Goal: Task Accomplishment & Management: Manage account settings

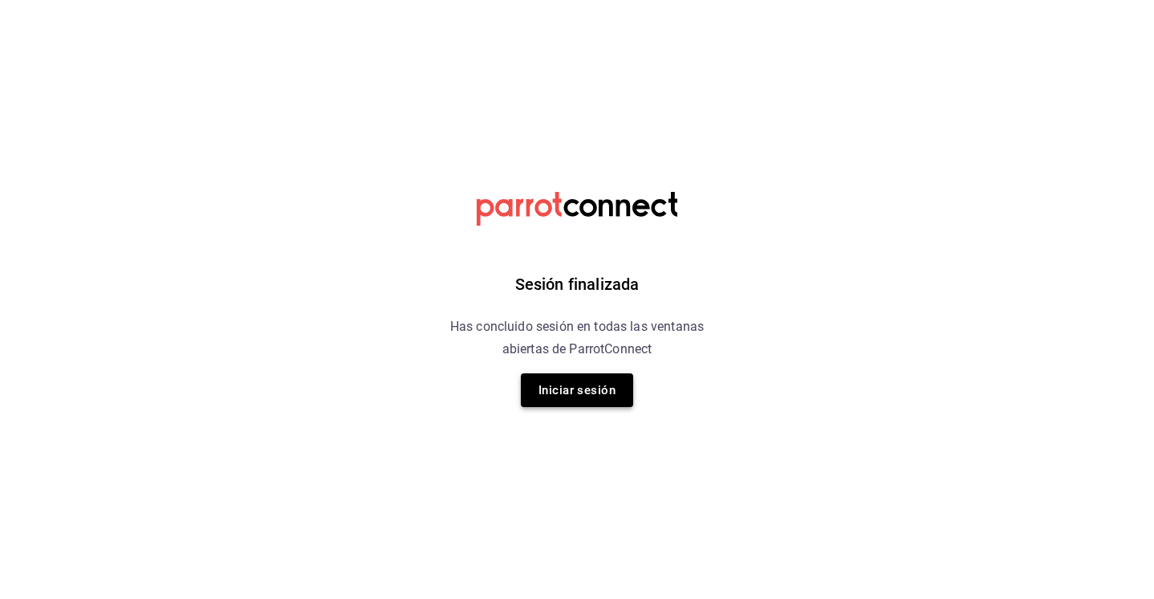
click at [604, 388] on button "Iniciar sesión" at bounding box center [577, 390] width 112 height 34
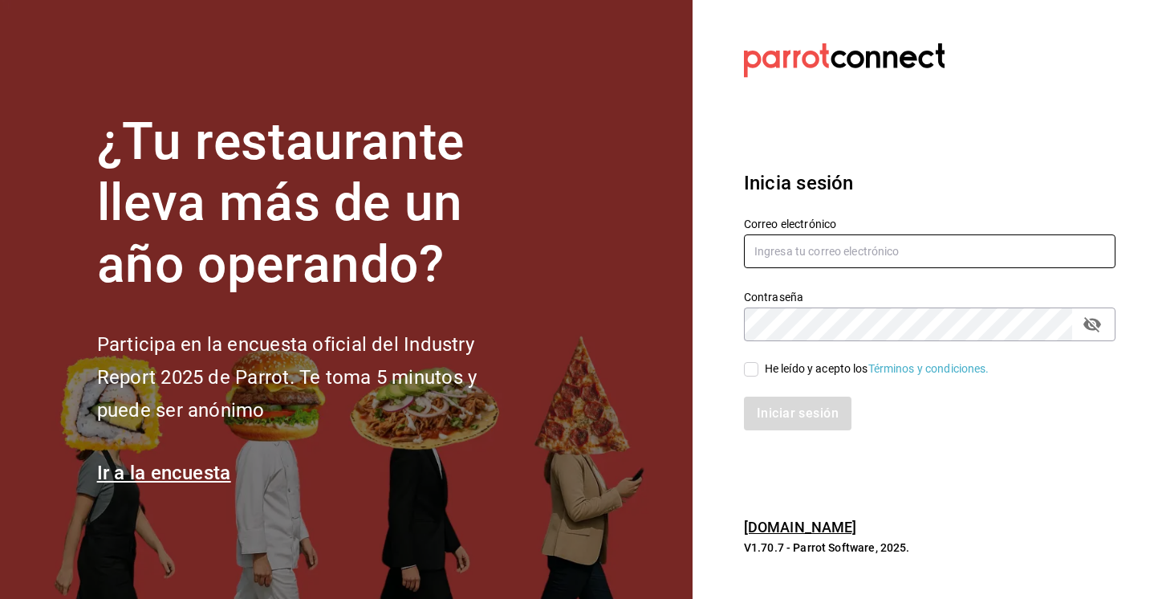
click at [865, 257] on input "text" at bounding box center [930, 251] width 372 height 34
type input "[EMAIL_ADDRESS][DOMAIN_NAME]"
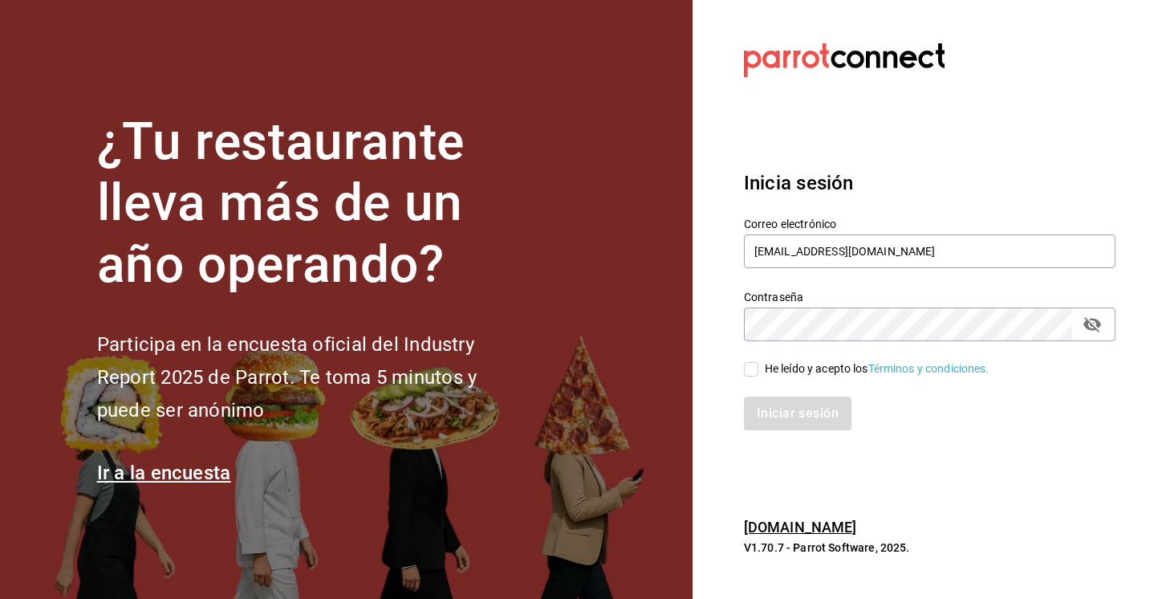
click at [751, 371] on input "He leído y acepto los Términos y condiciones." at bounding box center [751, 369] width 14 height 14
checkbox input "true"
click at [764, 395] on div "Iniciar sesión" at bounding box center [920, 403] width 391 height 53
click at [774, 408] on button "Iniciar sesión" at bounding box center [798, 413] width 109 height 34
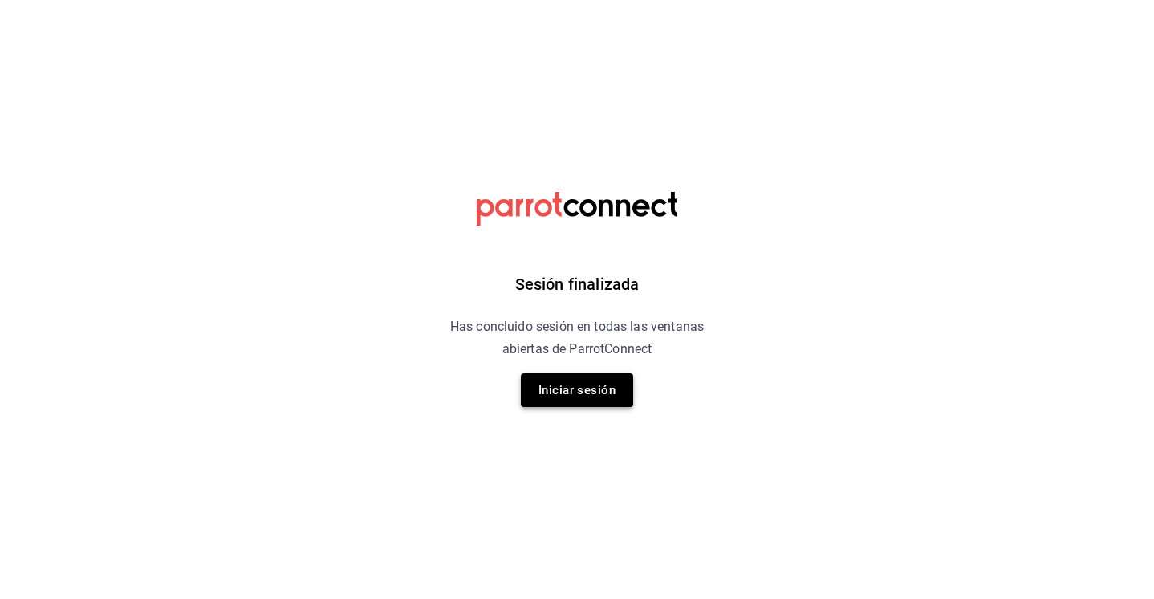
click at [583, 392] on button "Iniciar sesión" at bounding box center [577, 390] width 112 height 34
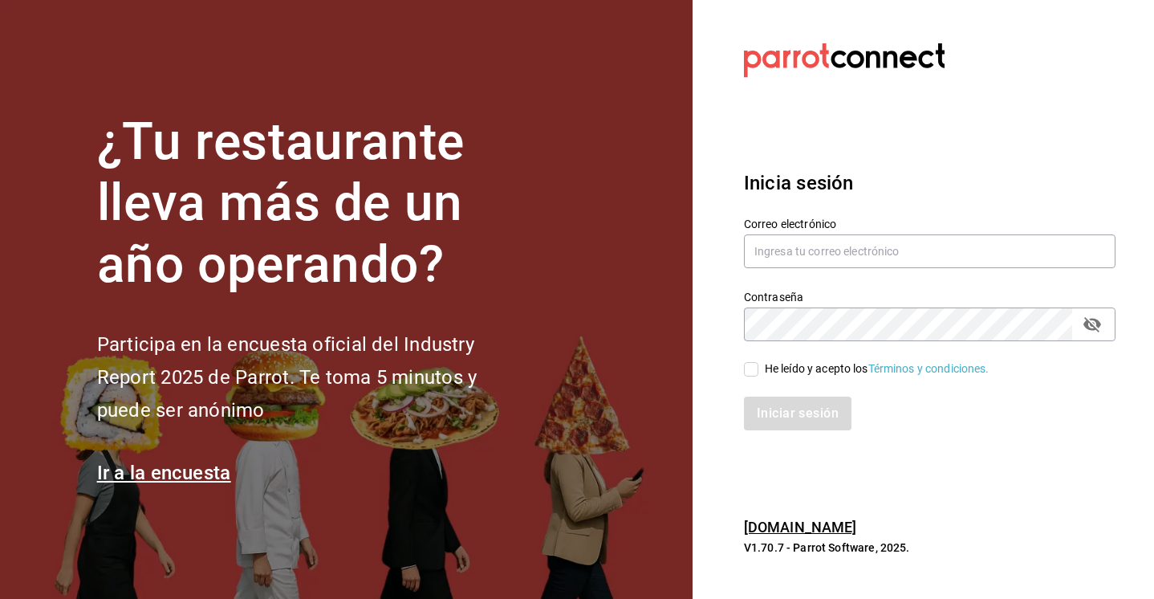
click at [543, 394] on section "¿Tu restaurante lleva más de un año operando? Participa en la encuesta oficial …" at bounding box center [346, 299] width 693 height 599
click at [770, 254] on input "text" at bounding box center [930, 251] width 372 height 34
type input "multiuser@sushiexpress.com"
click at [780, 364] on div "He leído y acepto los Términos y condiciones." at bounding box center [877, 368] width 225 height 17
click at [758, 364] on input "He leído y acepto los Términos y condiciones." at bounding box center [751, 369] width 14 height 14
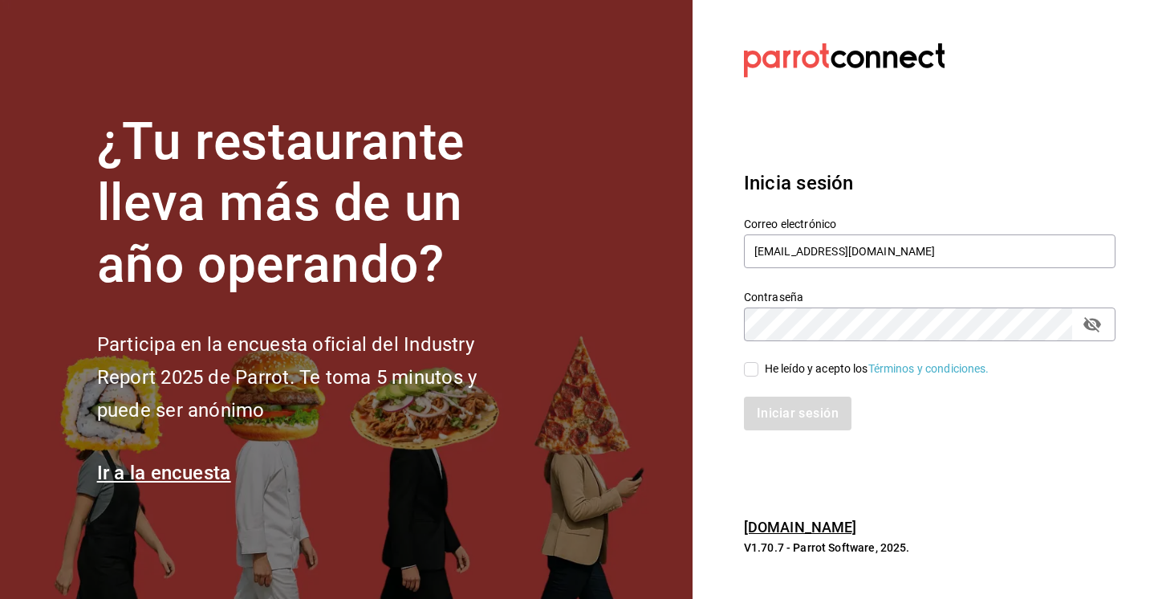
checkbox input "true"
click at [795, 429] on button "Iniciar sesión" at bounding box center [798, 413] width 109 height 34
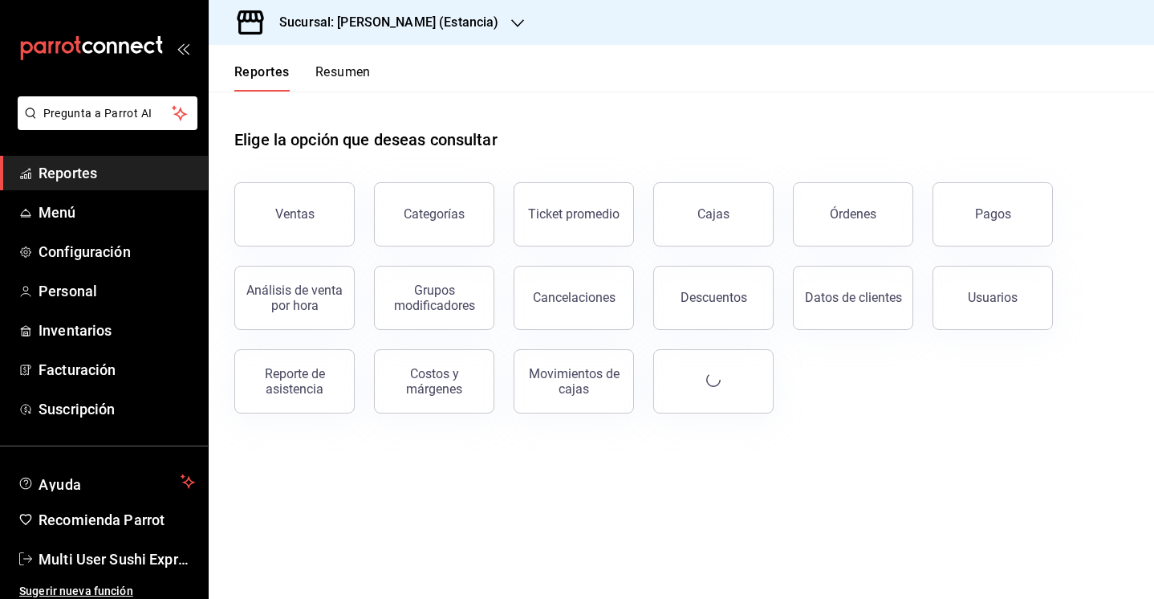
click at [396, 18] on h3 "Sucursal: [PERSON_NAME] (Estancia)" at bounding box center [382, 22] width 232 height 19
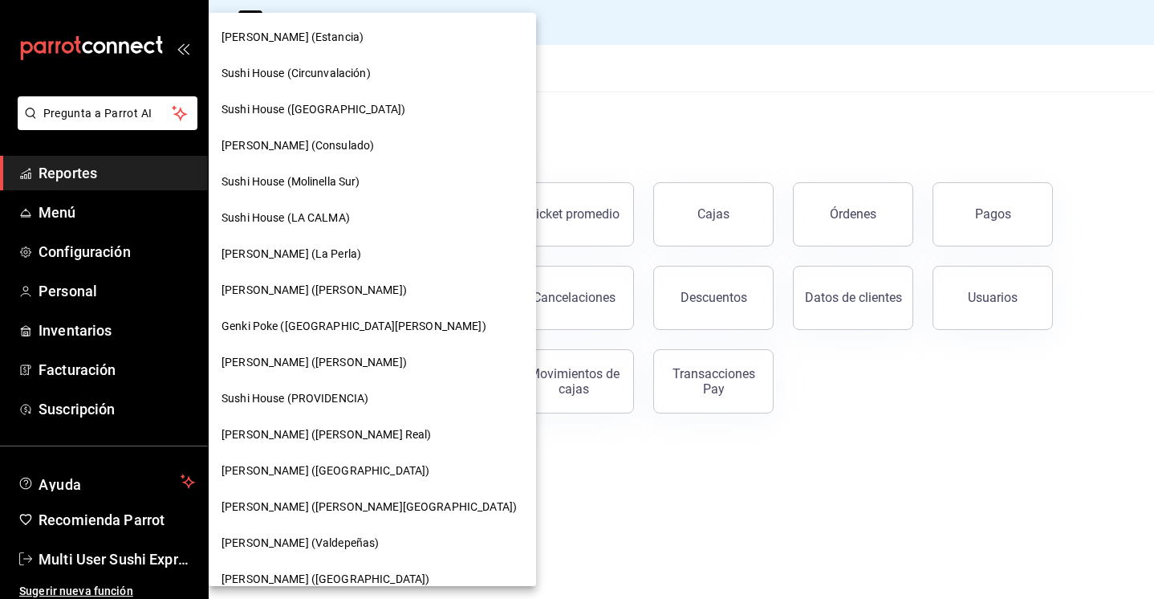
click at [292, 396] on span "Sushi House (PROVIDENCIA)" at bounding box center [295, 398] width 147 height 17
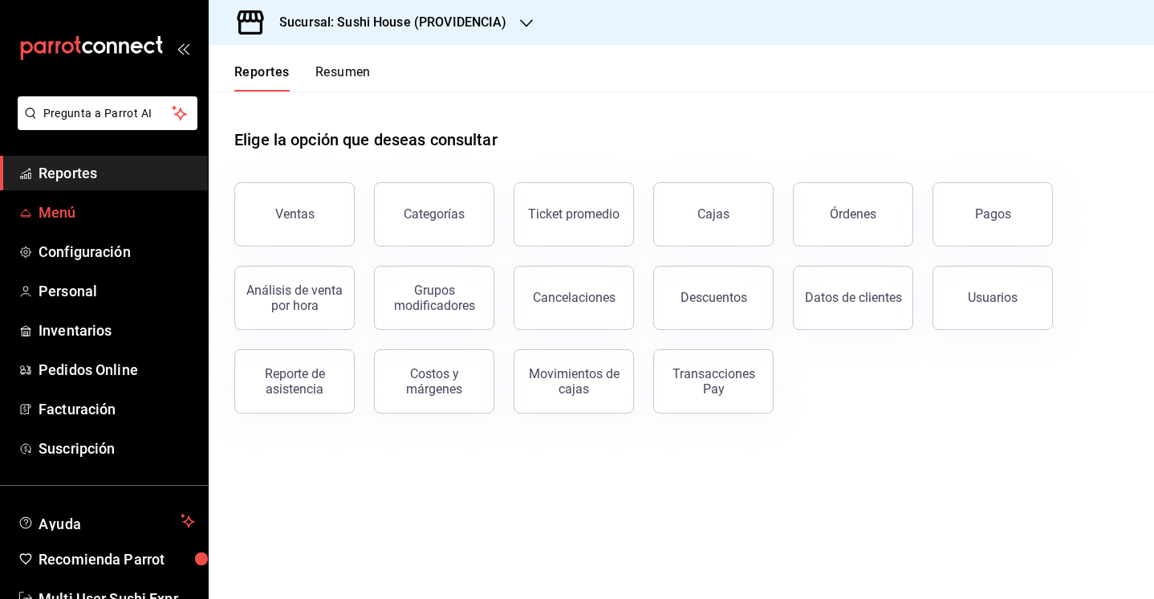
click at [64, 209] on span "Menú" at bounding box center [117, 212] width 156 height 22
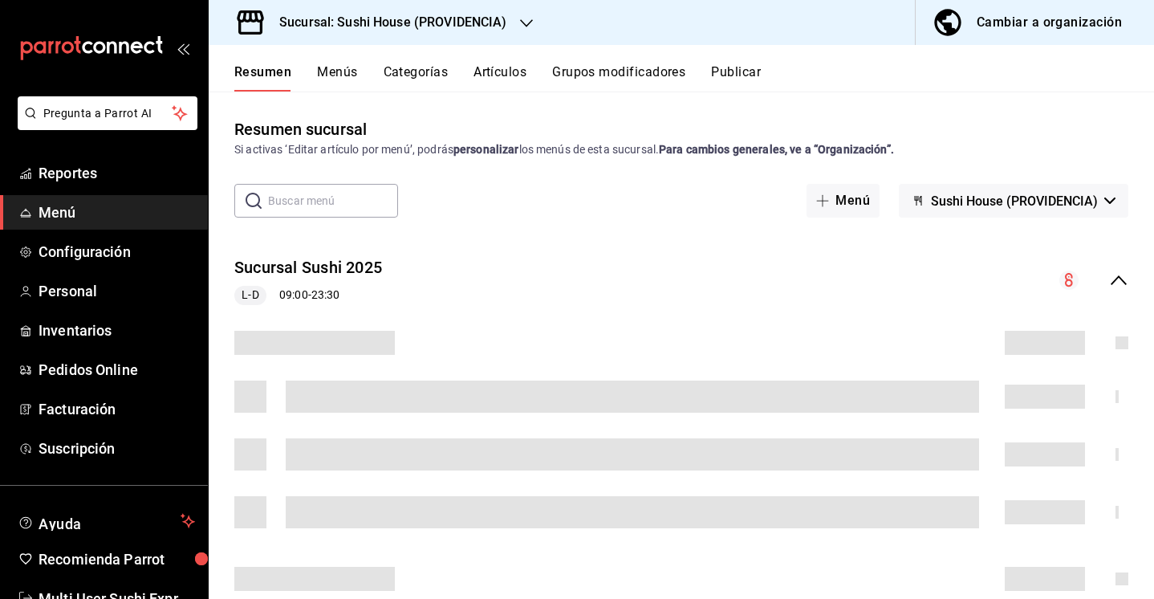
click at [1007, 214] on button "Sushi House (PROVIDENCIA)" at bounding box center [1014, 201] width 230 height 34
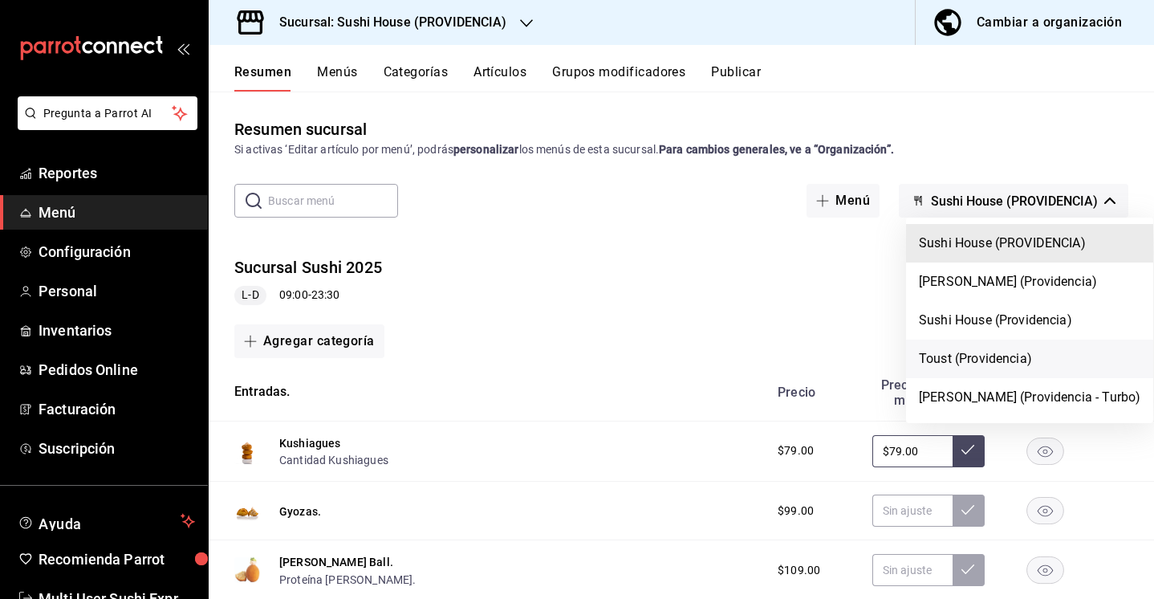
click at [988, 364] on li "Toust (Providencia)" at bounding box center [1029, 358] width 247 height 39
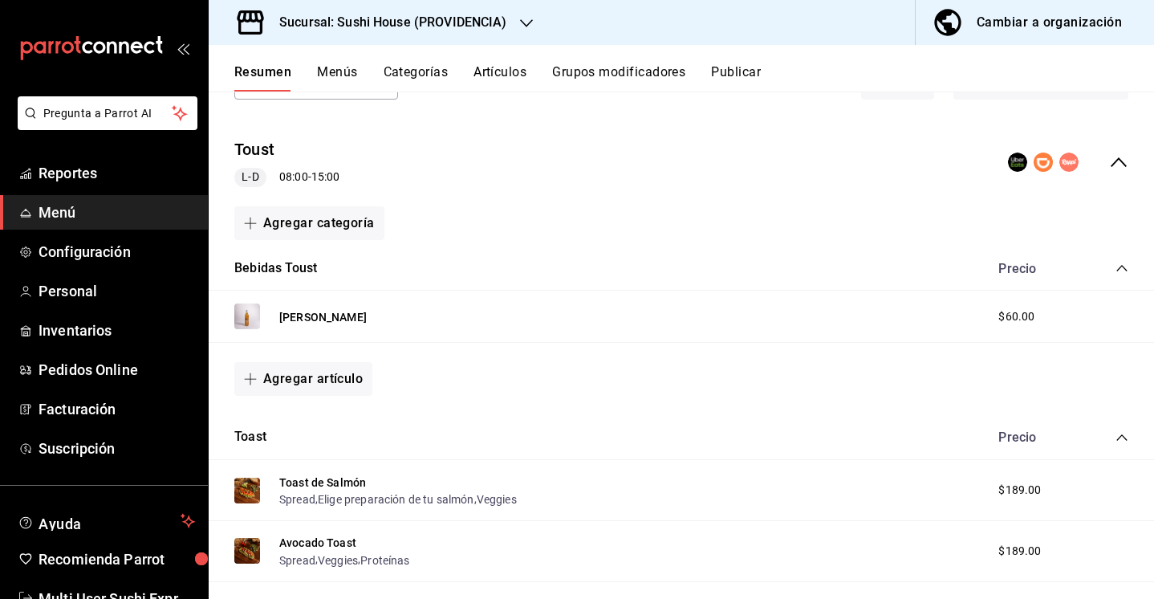
scroll to position [116, 0]
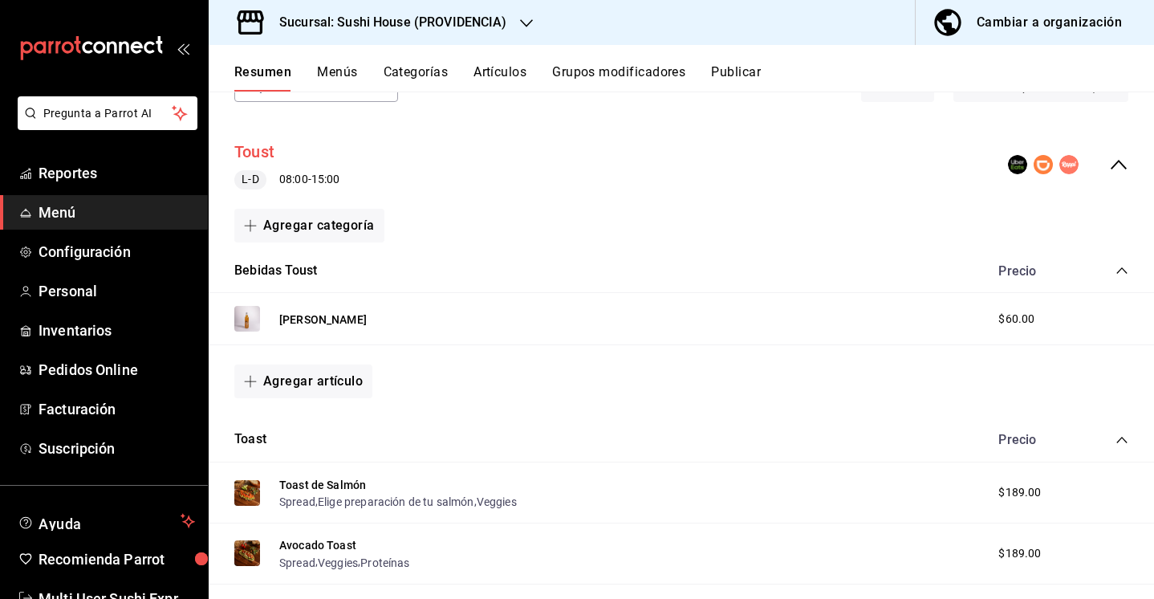
click at [270, 152] on button "Toust" at bounding box center [254, 151] width 40 height 23
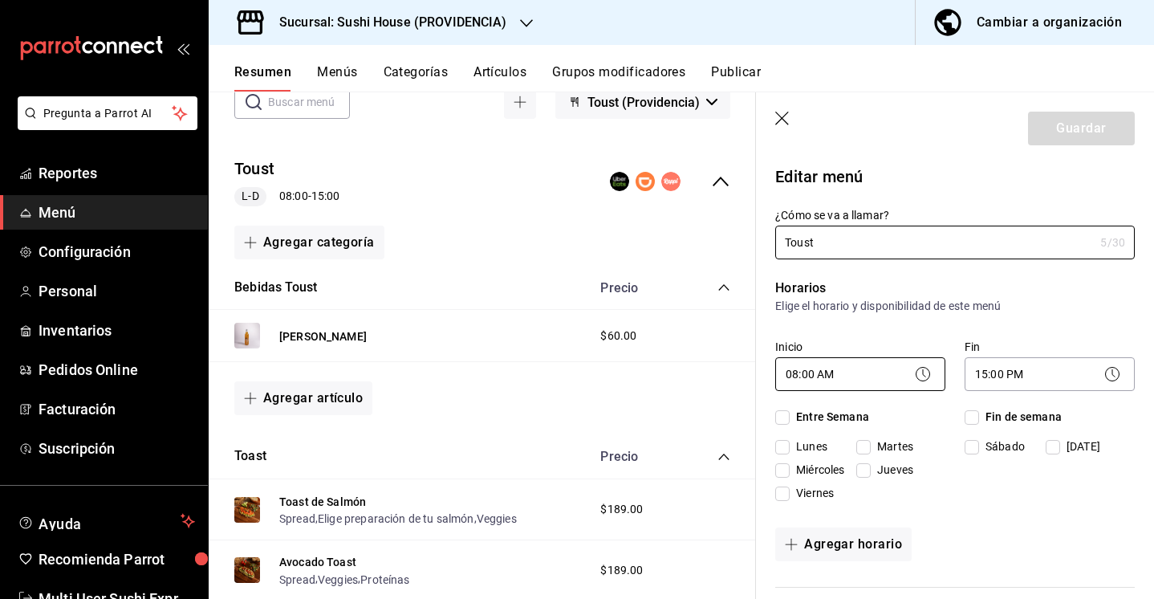
checkbox input "true"
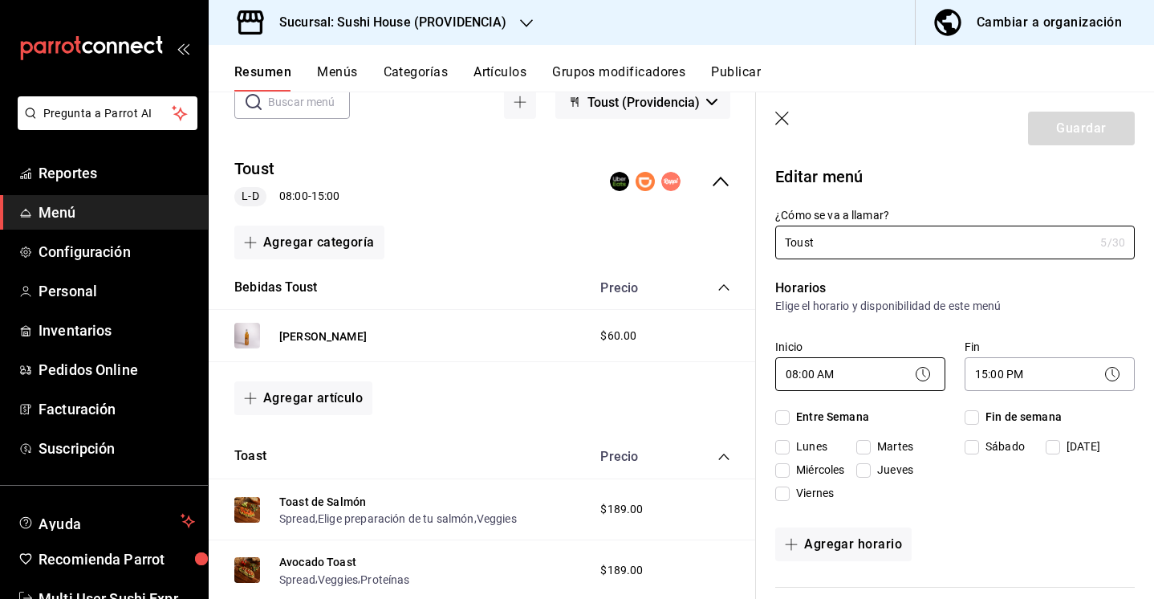
checkbox input "true"
click at [1038, 376] on body "Pregunta a Parrot AI Reportes Menú Configuración Personal Inventarios Pedidos O…" at bounding box center [577, 299] width 1154 height 599
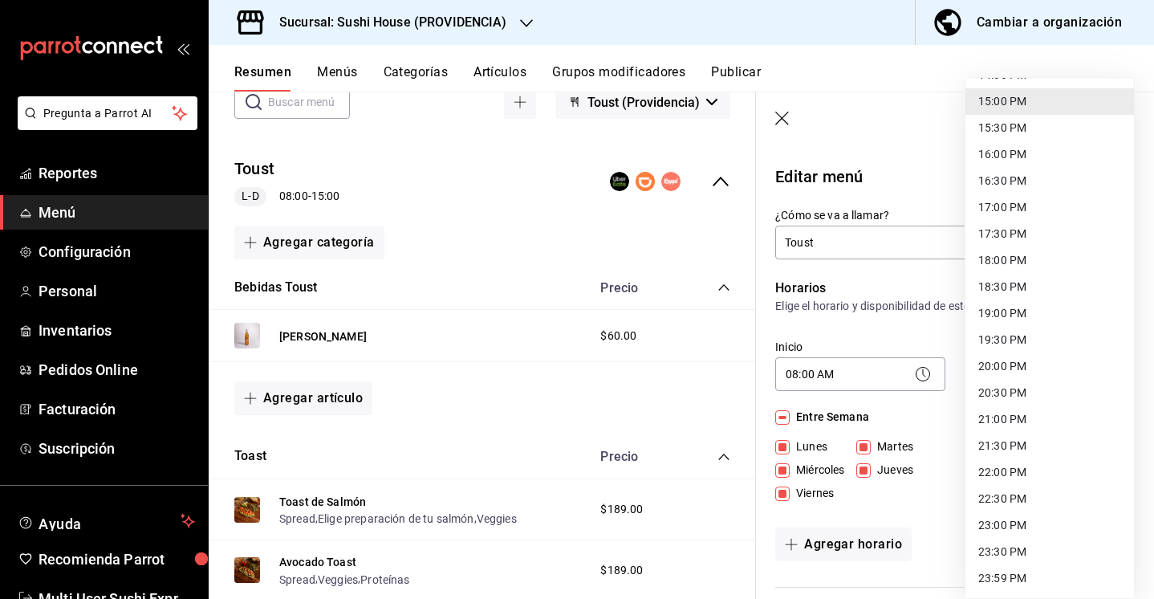
scroll to position [786, 0]
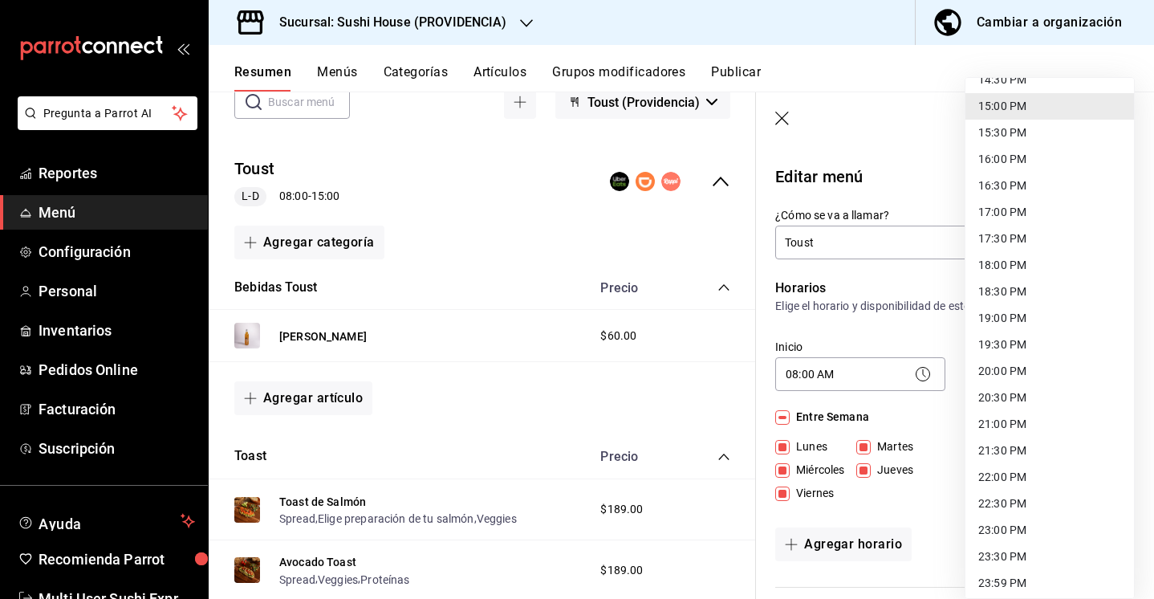
click at [991, 536] on li "23:00 PM" at bounding box center [1049, 530] width 169 height 26
type input "23:00"
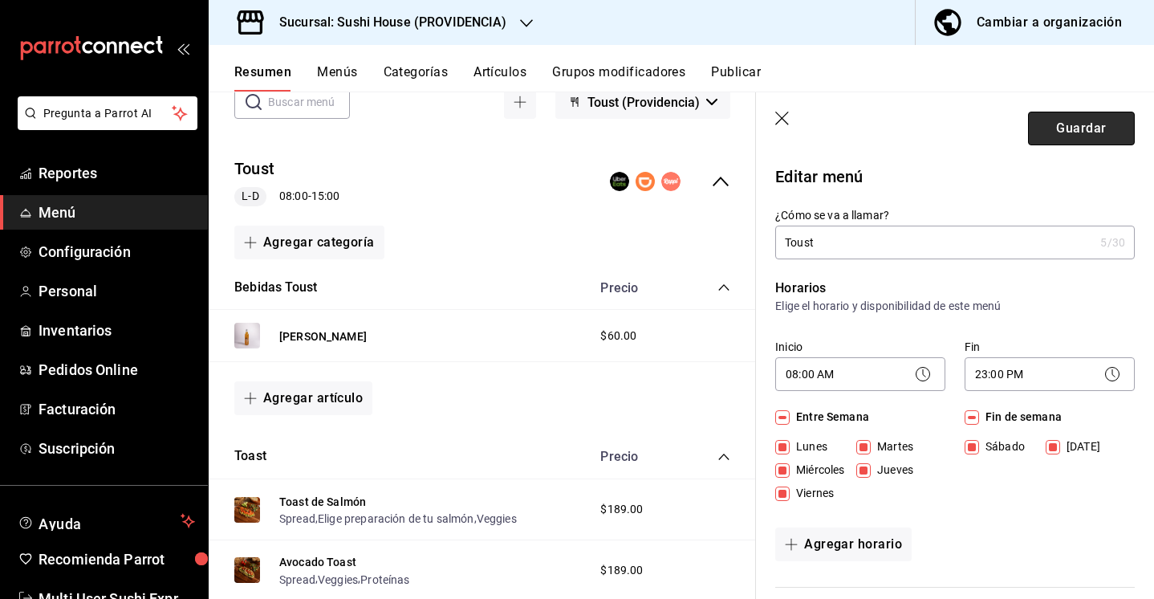
click at [1079, 127] on button "Guardar" at bounding box center [1081, 129] width 107 height 34
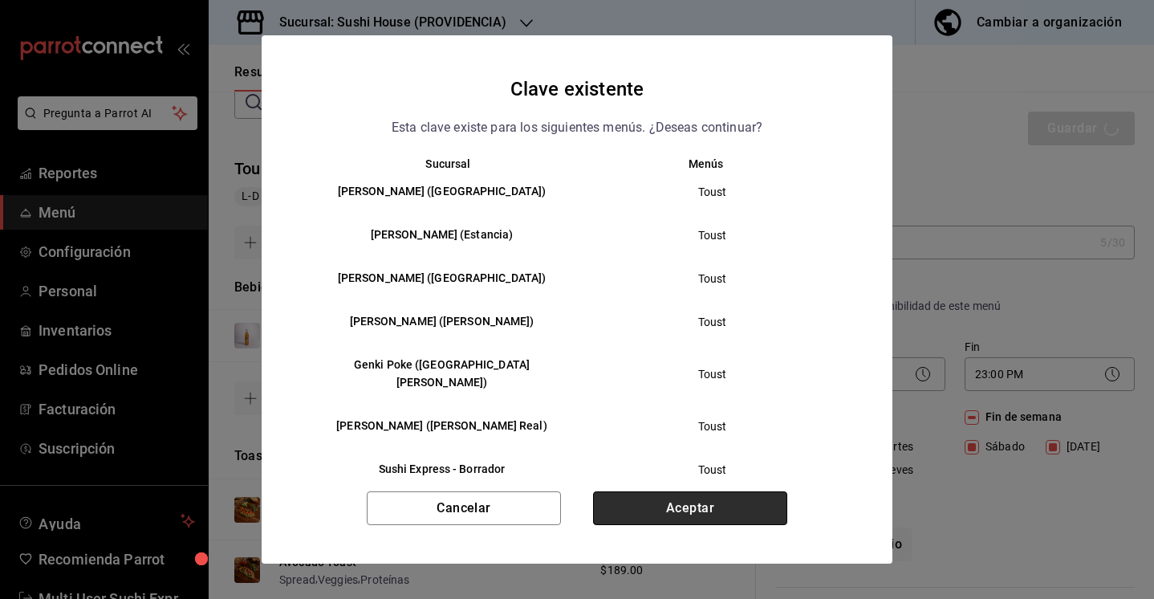
click at [681, 510] on button "Aceptar" at bounding box center [690, 508] width 194 height 34
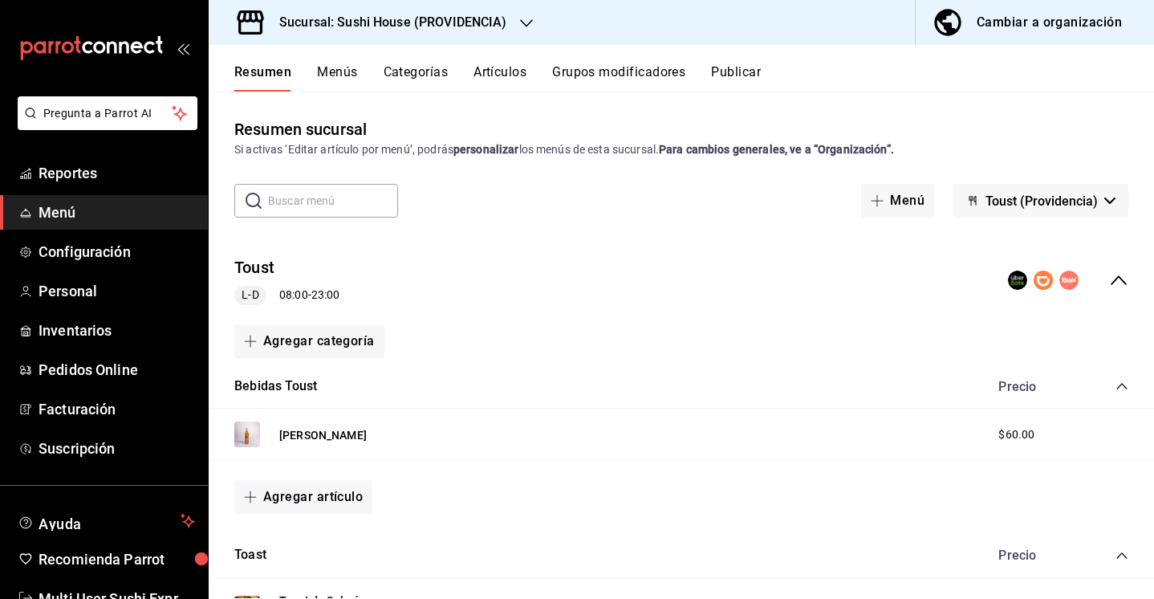
click at [336, 79] on button "Menús" at bounding box center [337, 77] width 40 height 27
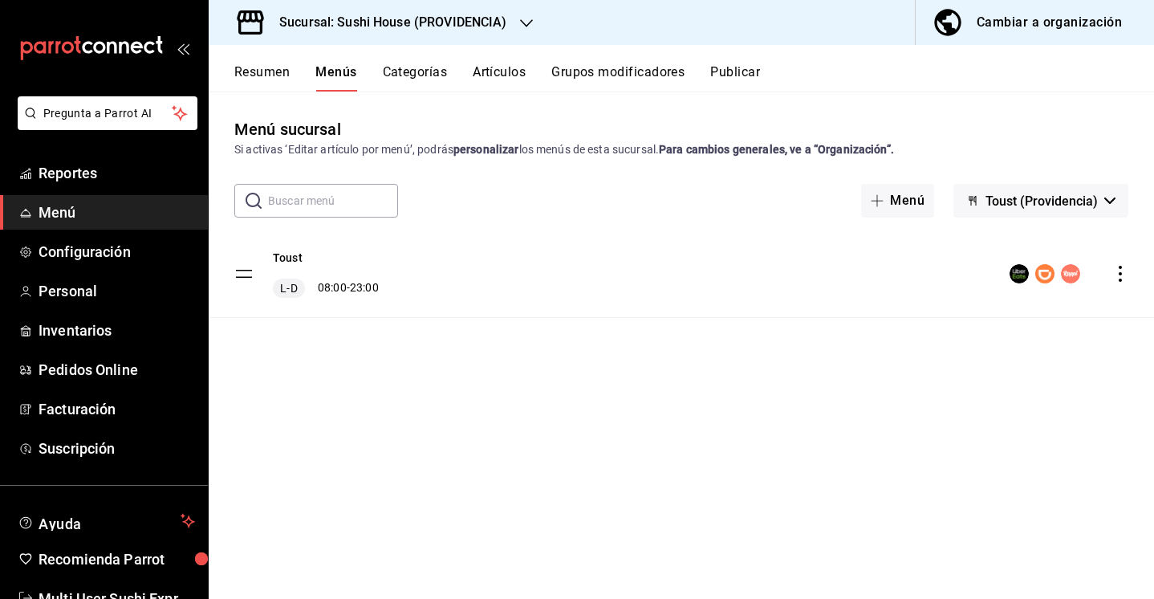
click at [1128, 285] on div "Toust L-D 08:00 - 23:00" at bounding box center [681, 273] width 945 height 87
click at [1120, 262] on div "Toust L-D 08:00 - 23:00" at bounding box center [681, 273] width 945 height 87
click at [1120, 292] on div "Toust L-D 08:00 - 23:00" at bounding box center [681, 273] width 945 height 87
click at [281, 64] on button "Resumen" at bounding box center [261, 77] width 55 height 27
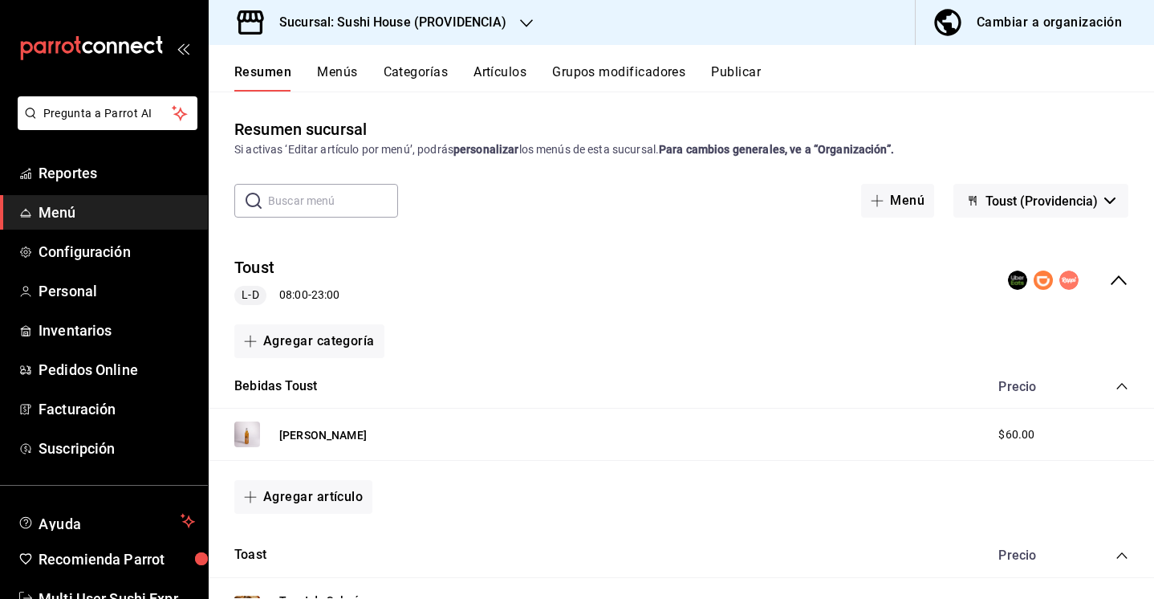
click at [1118, 280] on icon "collapse-menu-row" at bounding box center [1118, 279] width 19 height 19
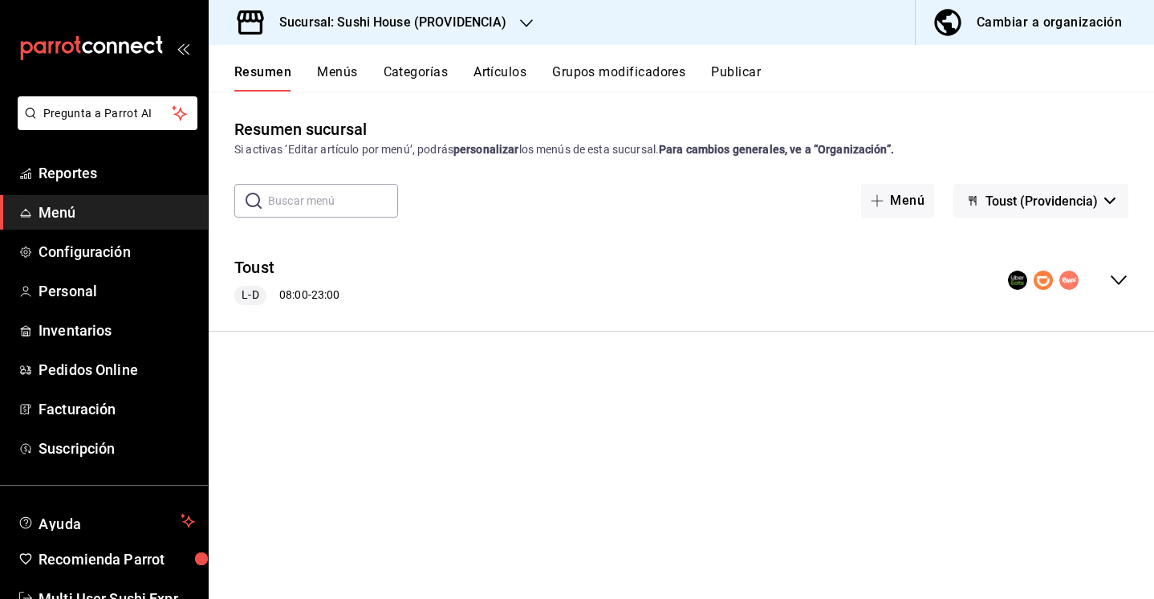
click at [1128, 291] on div "Toust L-D 08:00 - 23:00" at bounding box center [681, 280] width 945 height 75
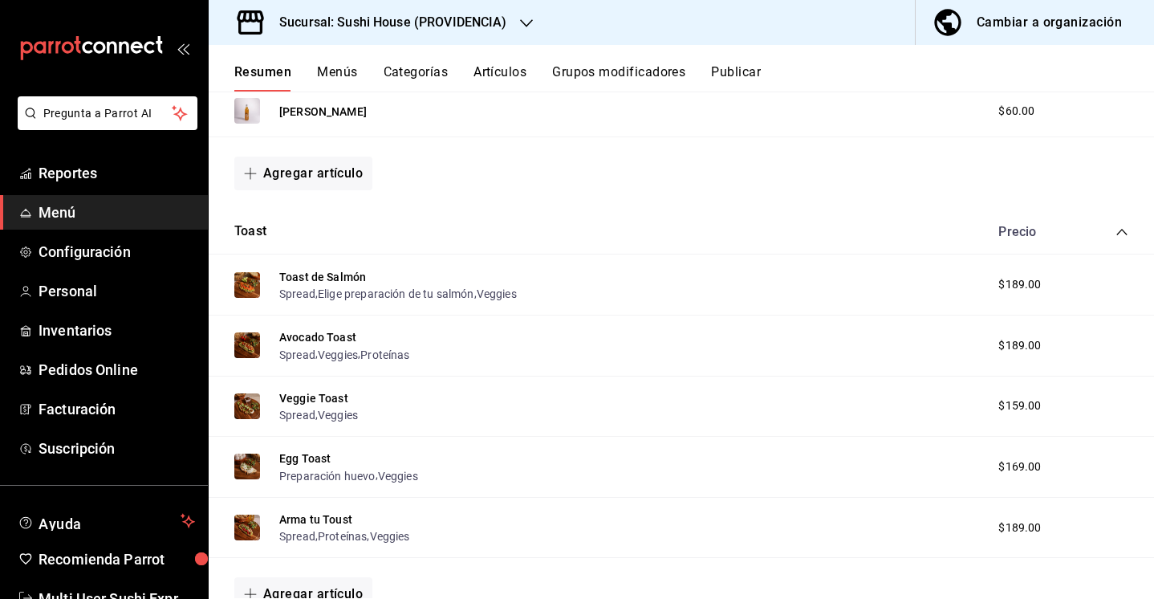
scroll to position [347, 0]
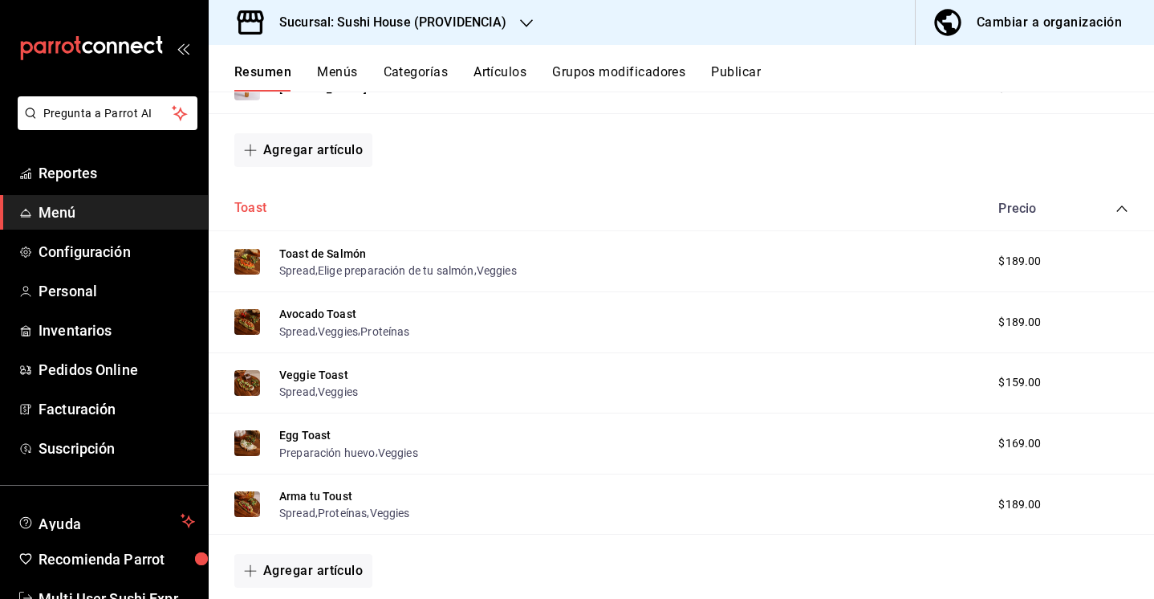
click at [247, 206] on button "Toast" at bounding box center [250, 208] width 32 height 18
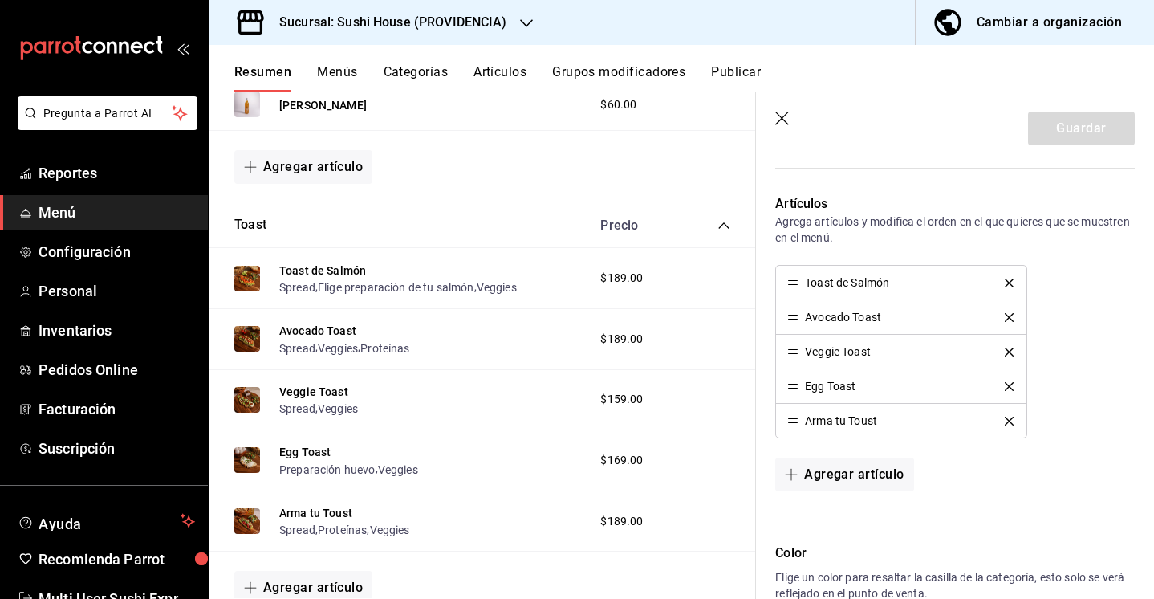
scroll to position [636, 0]
drag, startPoint x: 792, startPoint y: 423, endPoint x: 789, endPoint y: 290, distance: 133.3
click at [1060, 116] on button "Guardar" at bounding box center [1081, 129] width 107 height 34
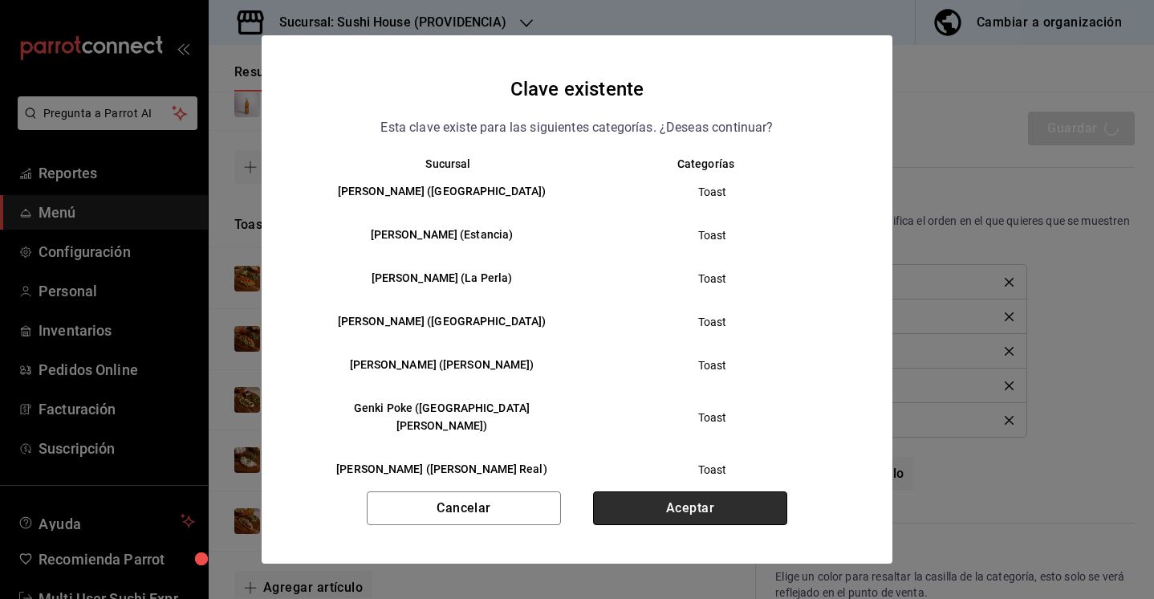
click at [678, 504] on button "Aceptar" at bounding box center [690, 508] width 194 height 34
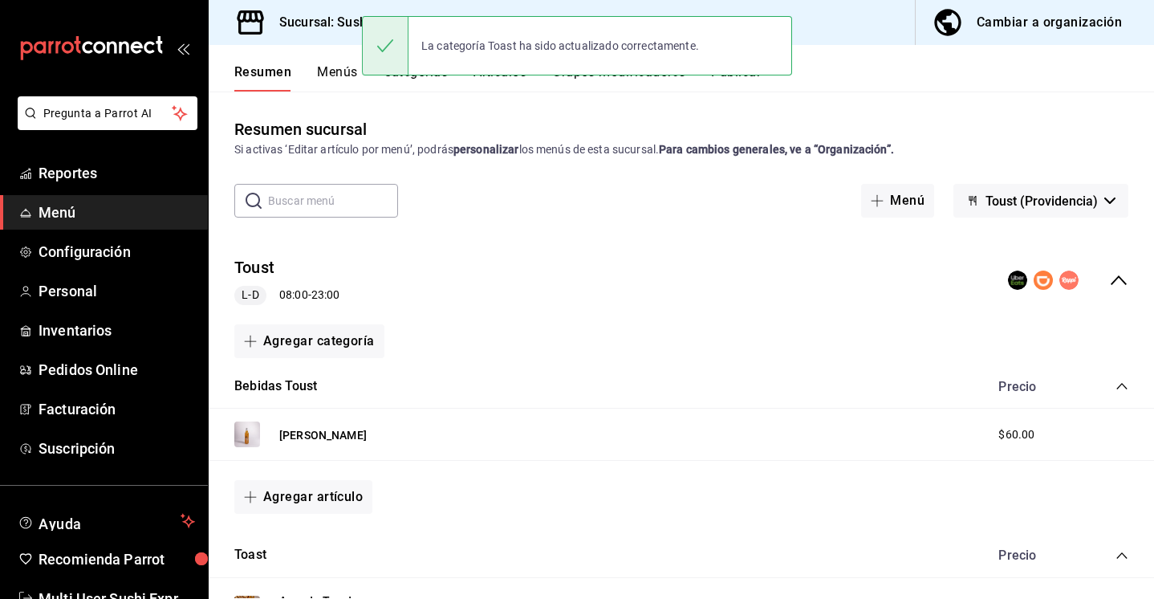
click at [343, 75] on button "Menús" at bounding box center [337, 77] width 40 height 27
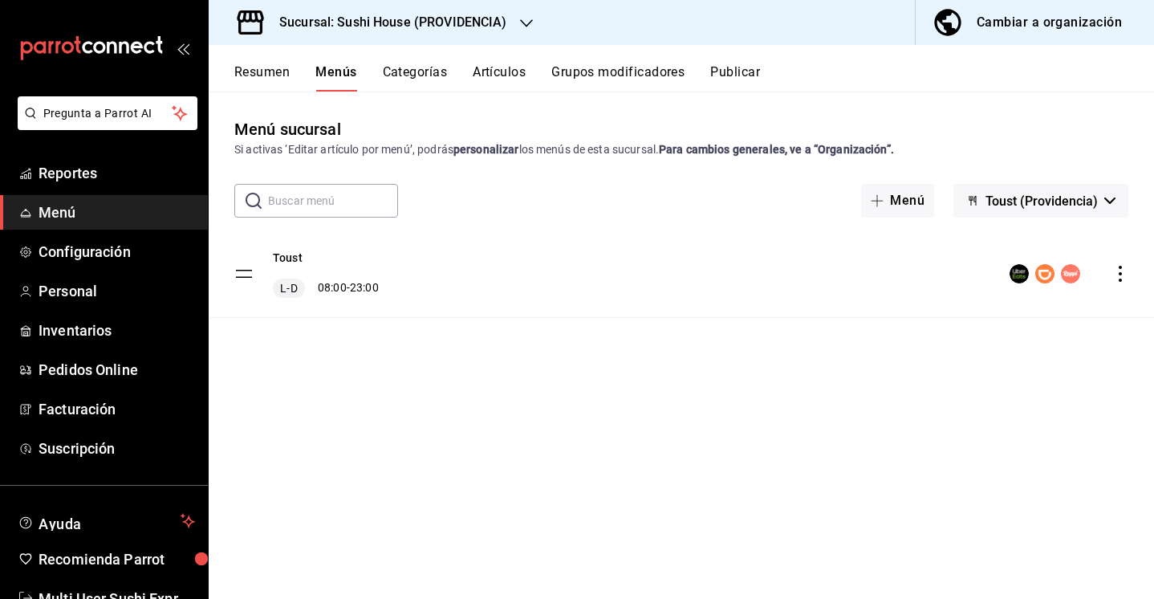
click at [1020, 14] on div "Cambiar a organización" at bounding box center [1049, 22] width 145 height 22
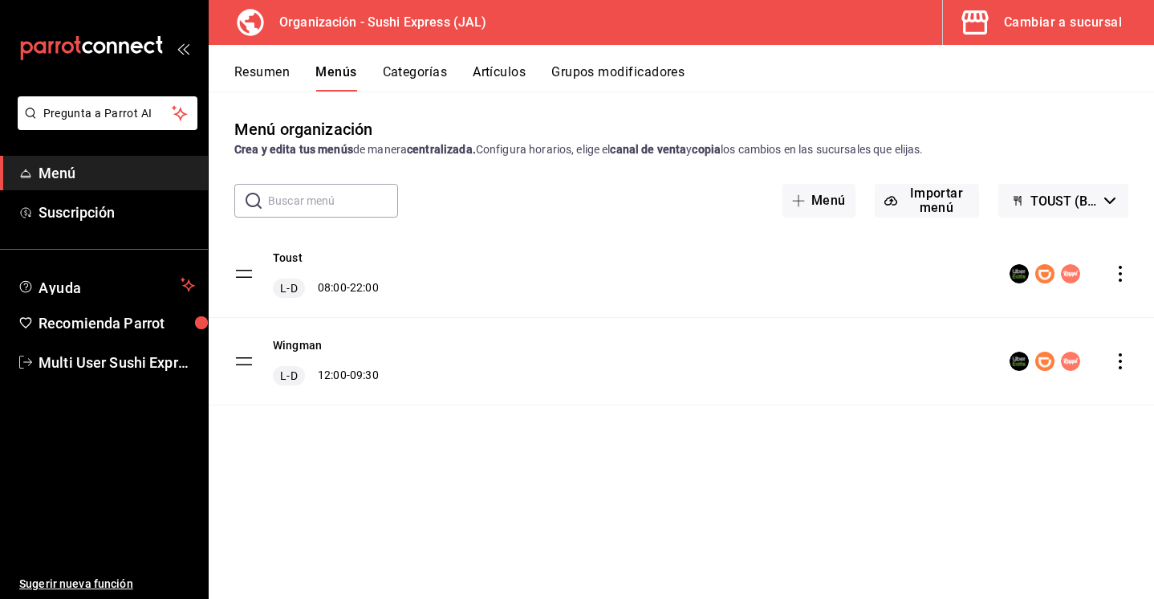
click at [251, 77] on button "Resumen" at bounding box center [261, 77] width 55 height 27
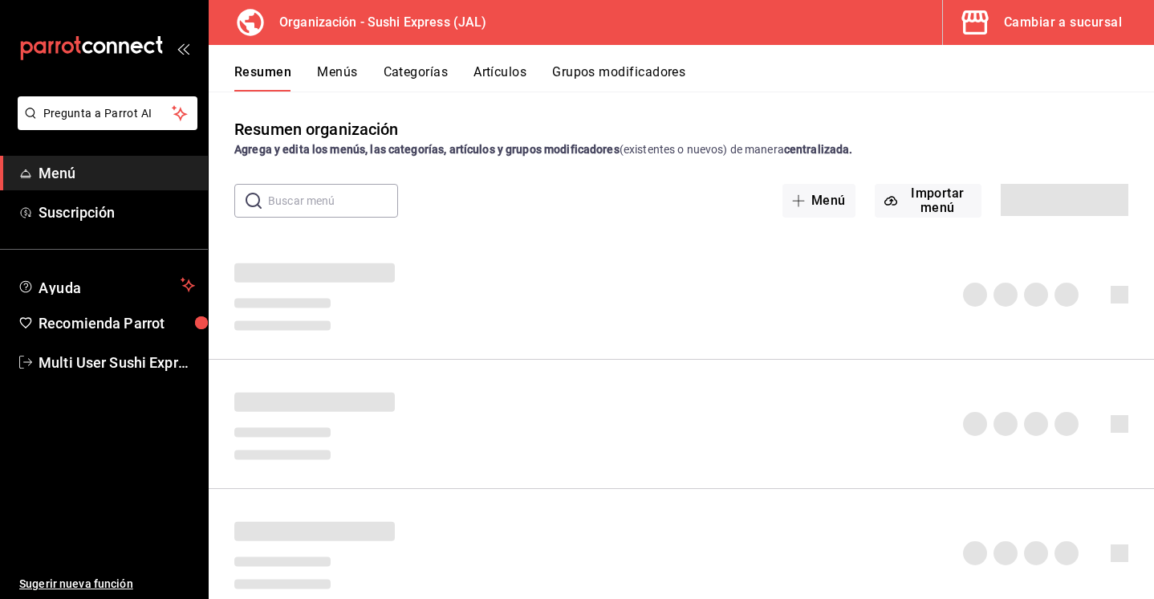
click at [356, 71] on button "Menús" at bounding box center [337, 77] width 40 height 27
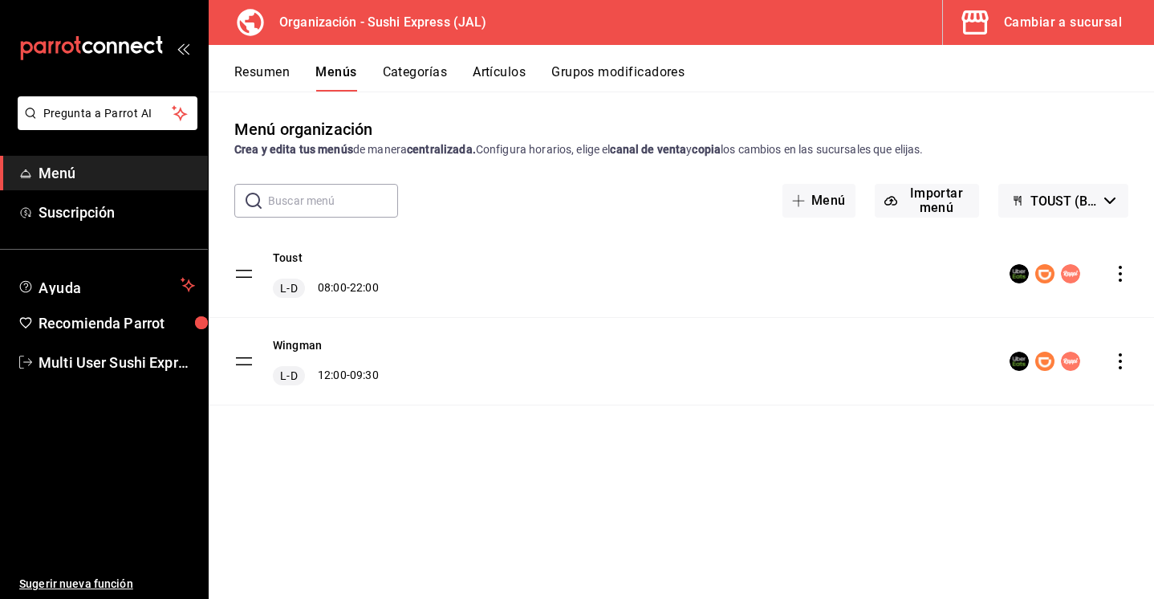
click at [1129, 278] on div "Toust L-D 08:00 - 22:00" at bounding box center [681, 273] width 945 height 87
click at [1119, 278] on icon "actions" at bounding box center [1120, 274] width 16 height 16
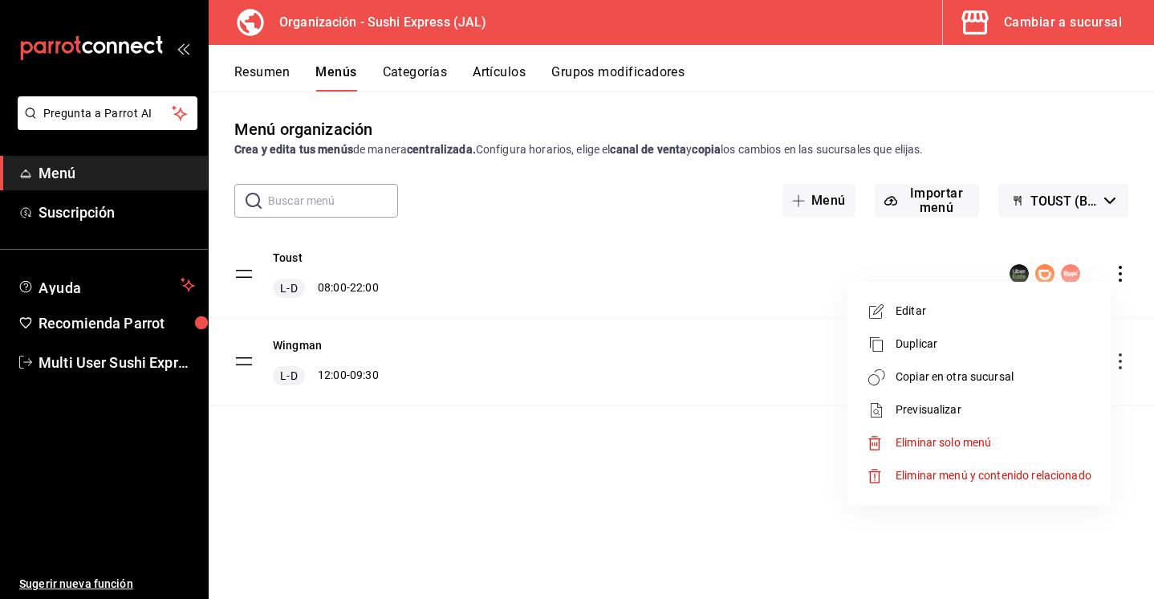
click at [997, 383] on span "Copiar en otra sucursal" at bounding box center [994, 376] width 196 height 17
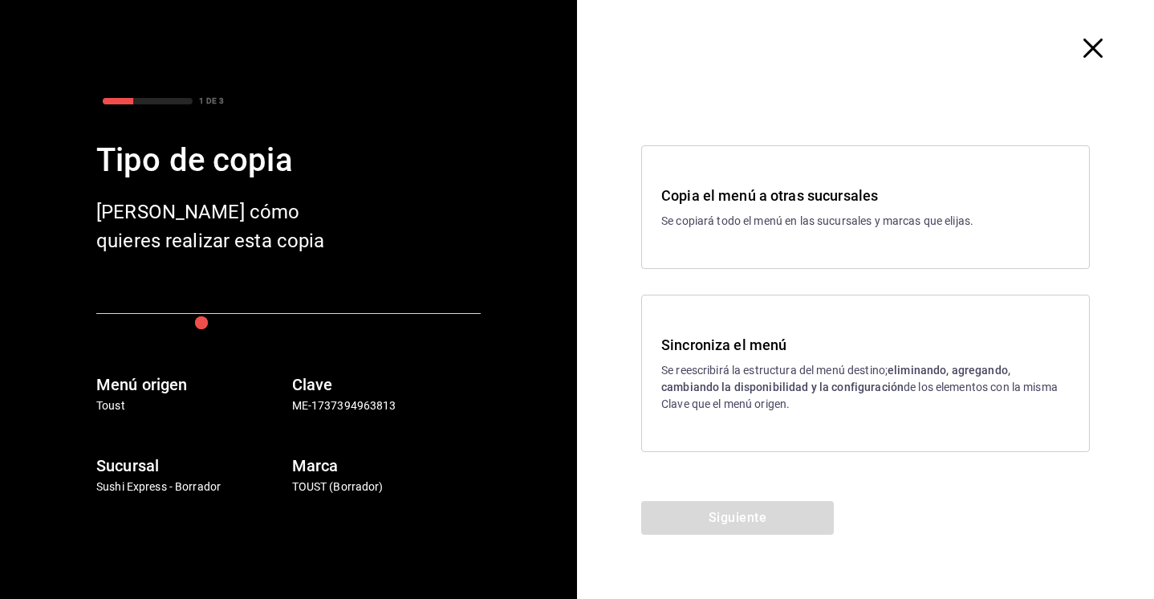
click at [748, 408] on p "Se reescribirá la estructura del menú destino; eliminando, agregando, cambiando…" at bounding box center [865, 387] width 408 height 51
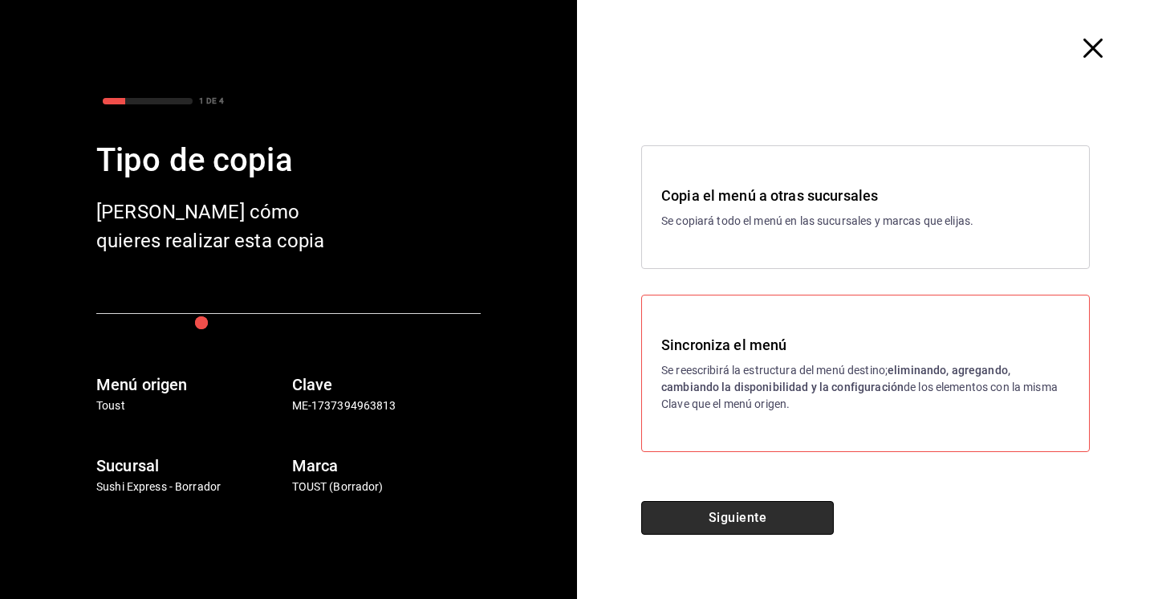
click at [725, 518] on button "Siguiente" at bounding box center [737, 518] width 193 height 34
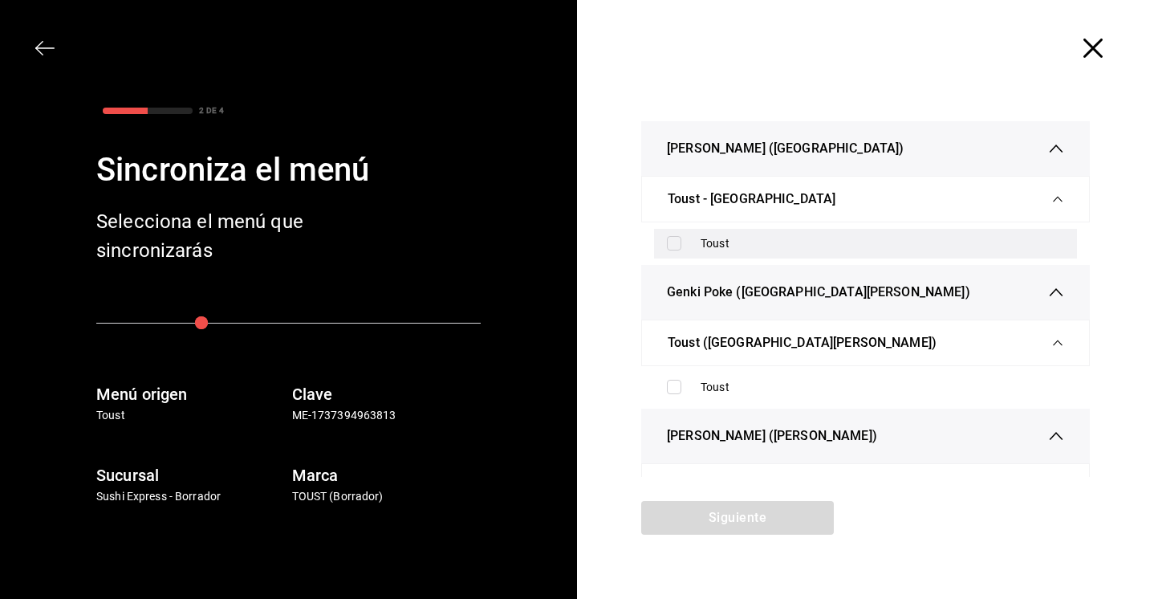
click at [717, 247] on div "Toust" at bounding box center [883, 243] width 364 height 17
checkbox input "true"
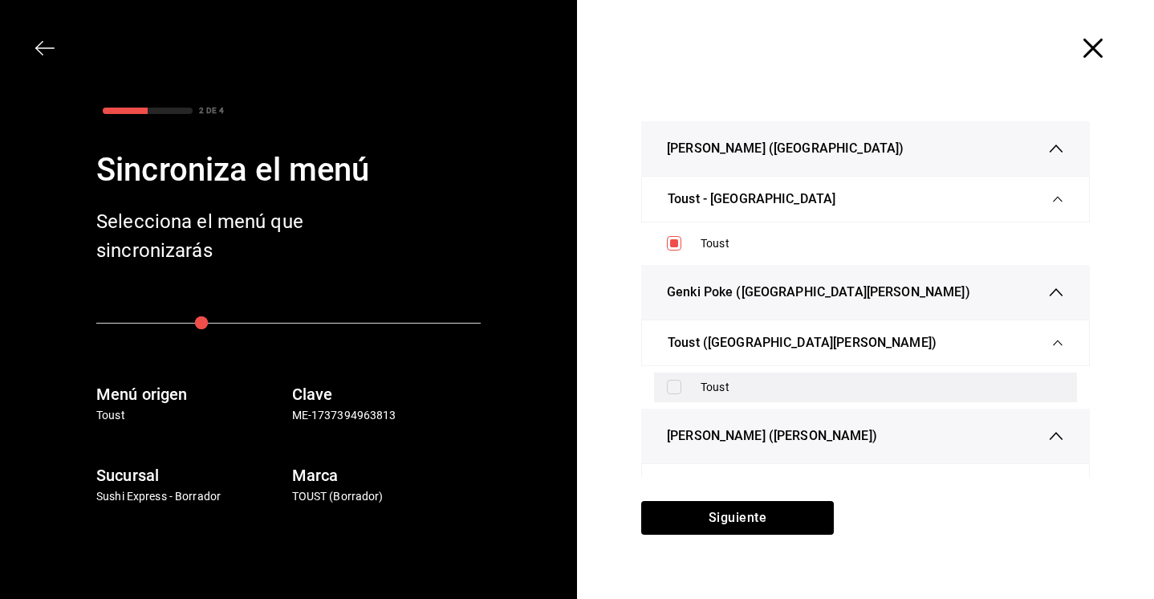
click at [701, 388] on div "Toust" at bounding box center [883, 387] width 364 height 17
checkbox input "true"
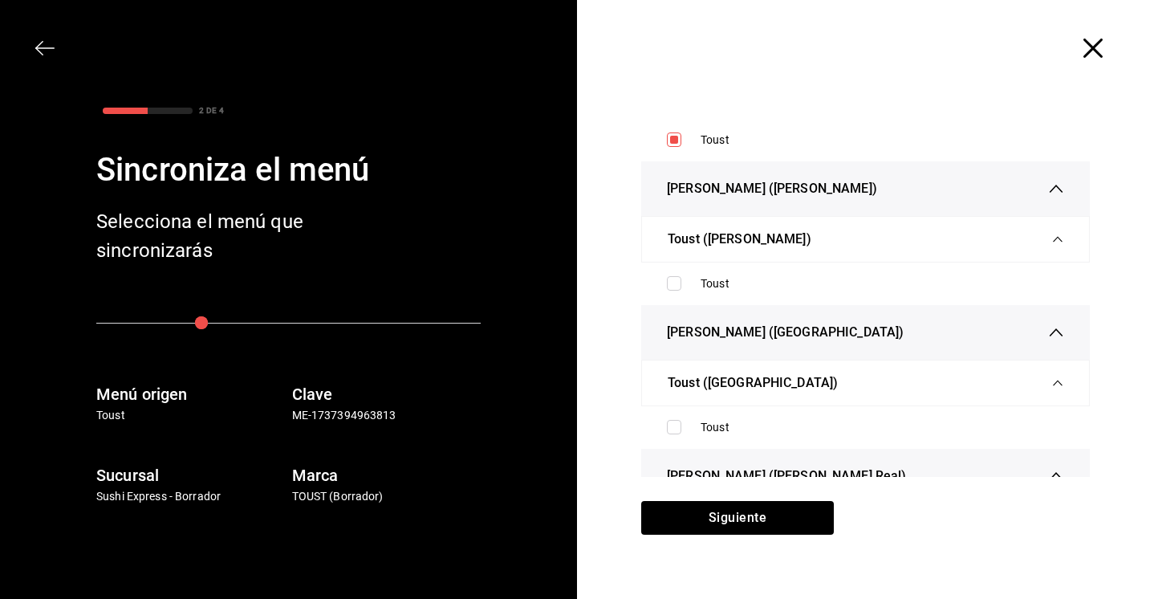
scroll to position [144, 0]
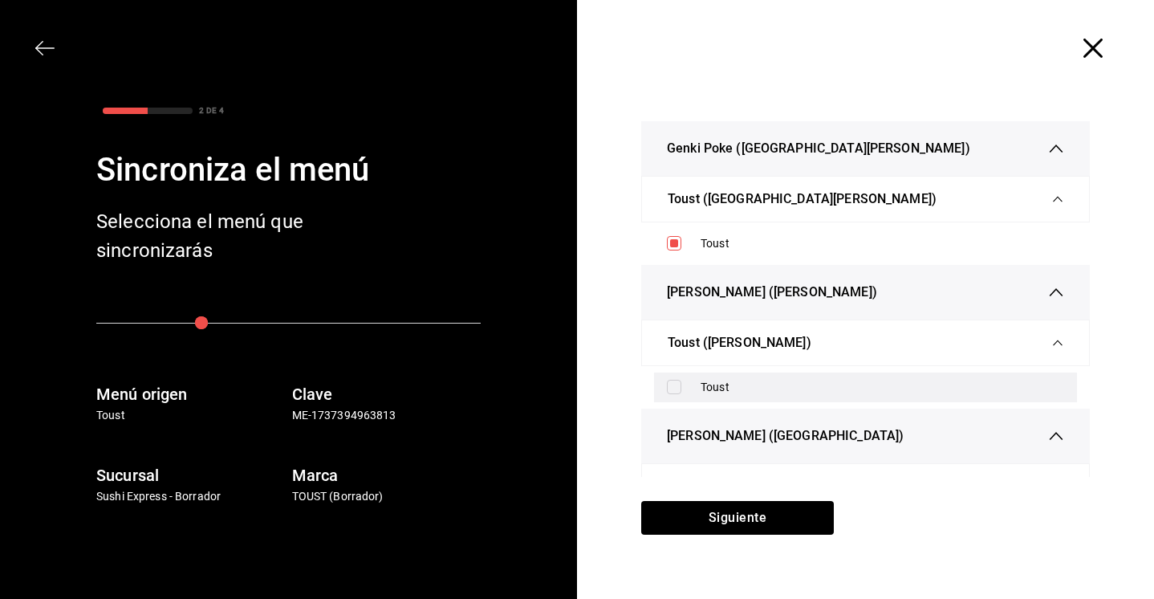
click at [682, 388] on label at bounding box center [677, 387] width 21 height 14
click at [681, 388] on input "checkbox" at bounding box center [674, 387] width 14 height 14
checkbox input "false"
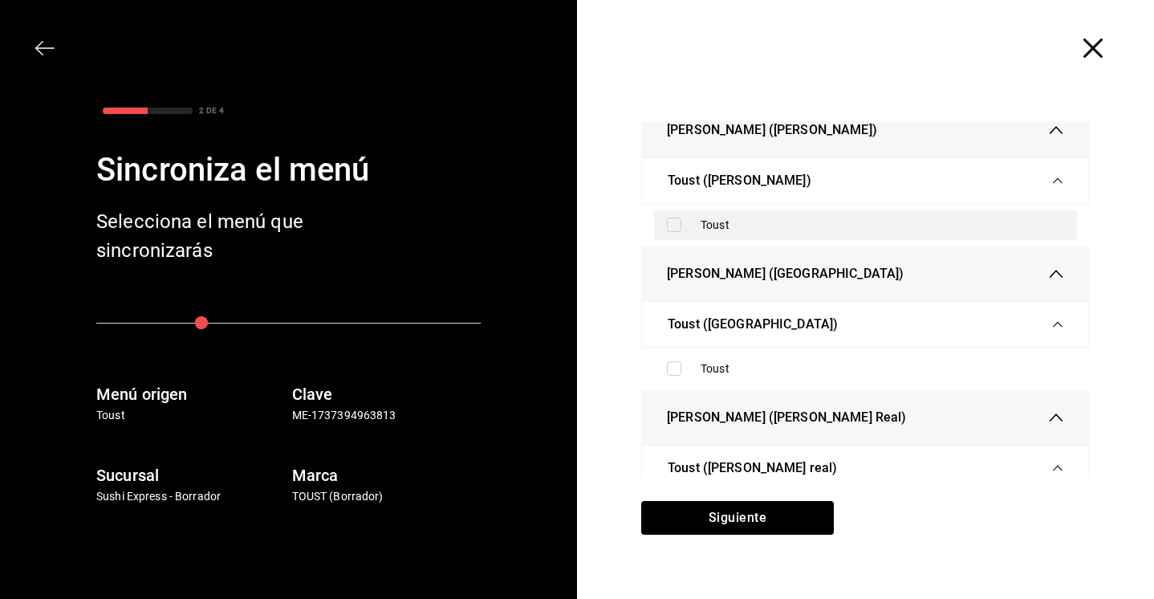
scroll to position [312, 0]
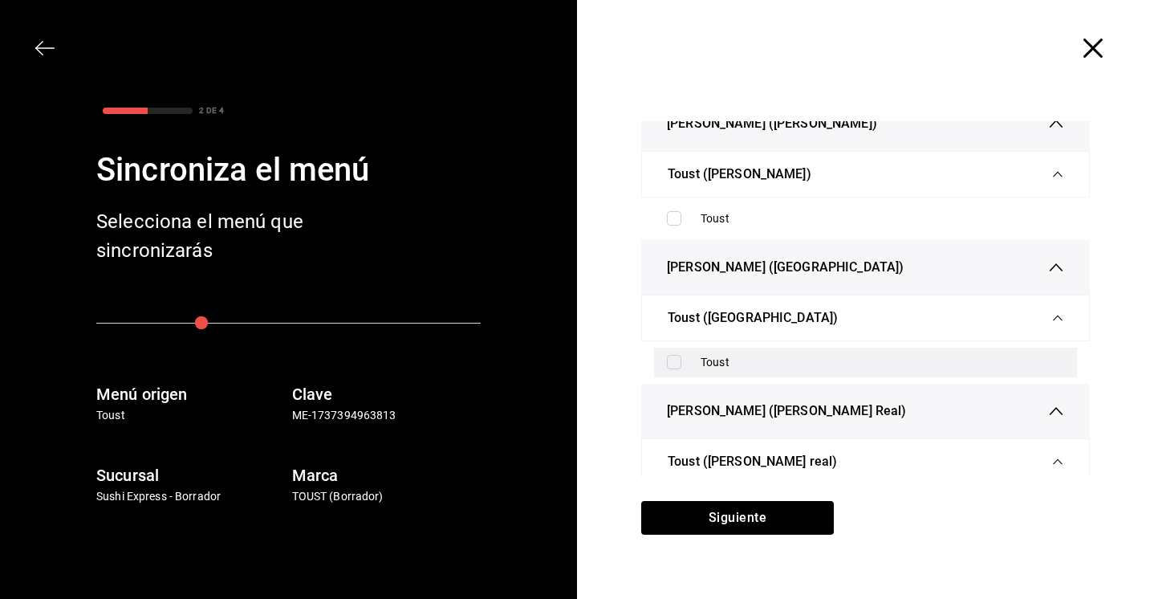
click at [677, 368] on input "checkbox" at bounding box center [674, 362] width 14 height 14
checkbox input "true"
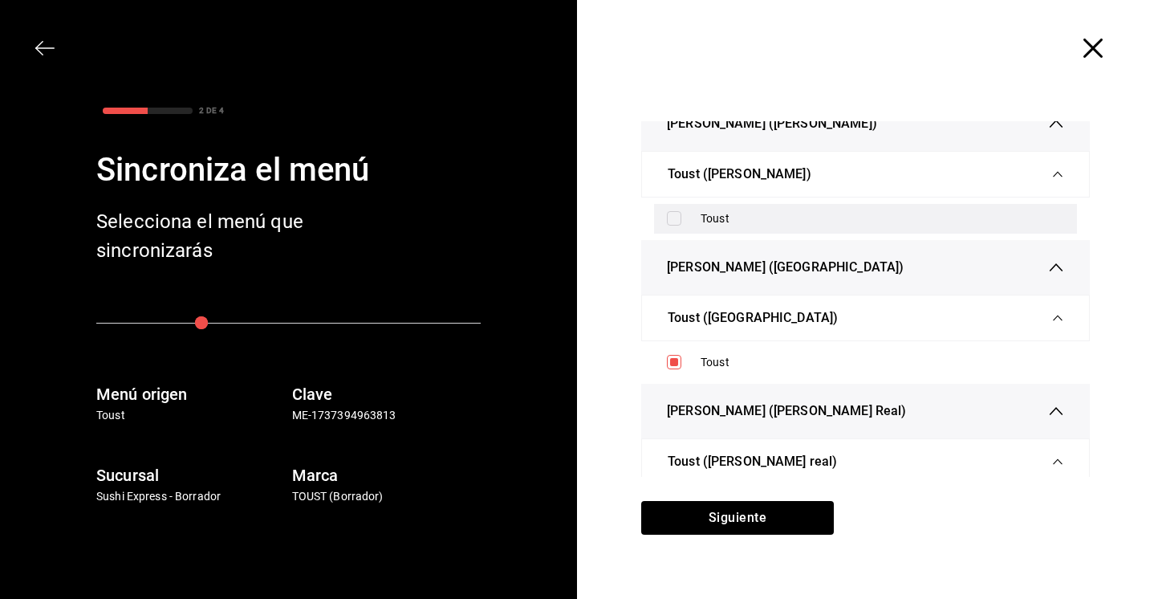
click at [676, 217] on input "checkbox" at bounding box center [674, 218] width 14 height 14
checkbox input "true"
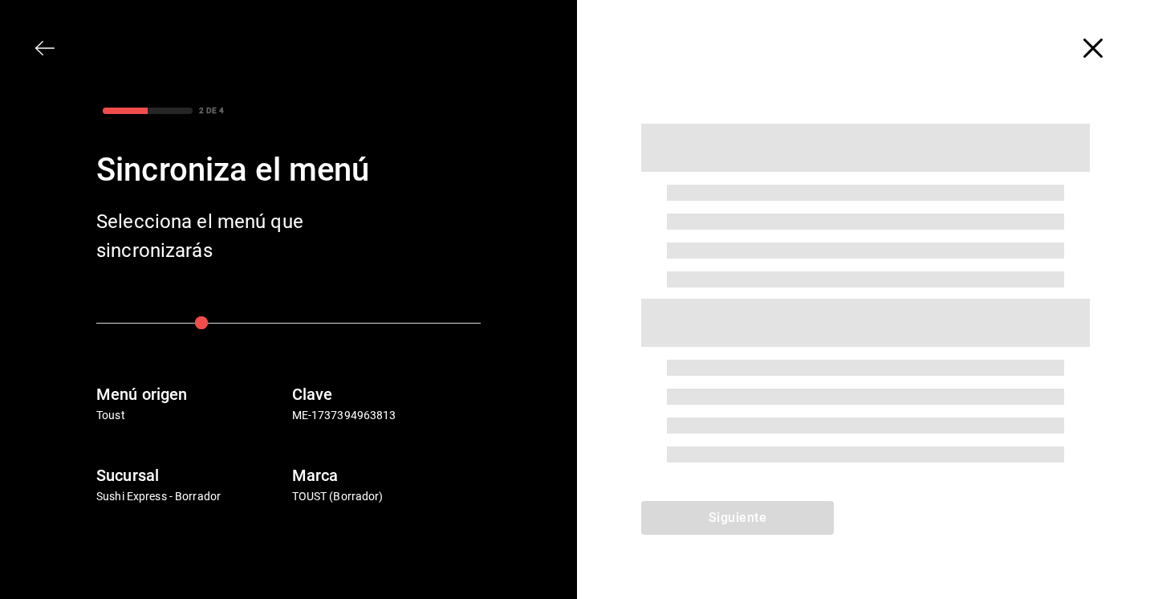
scroll to position [0, 0]
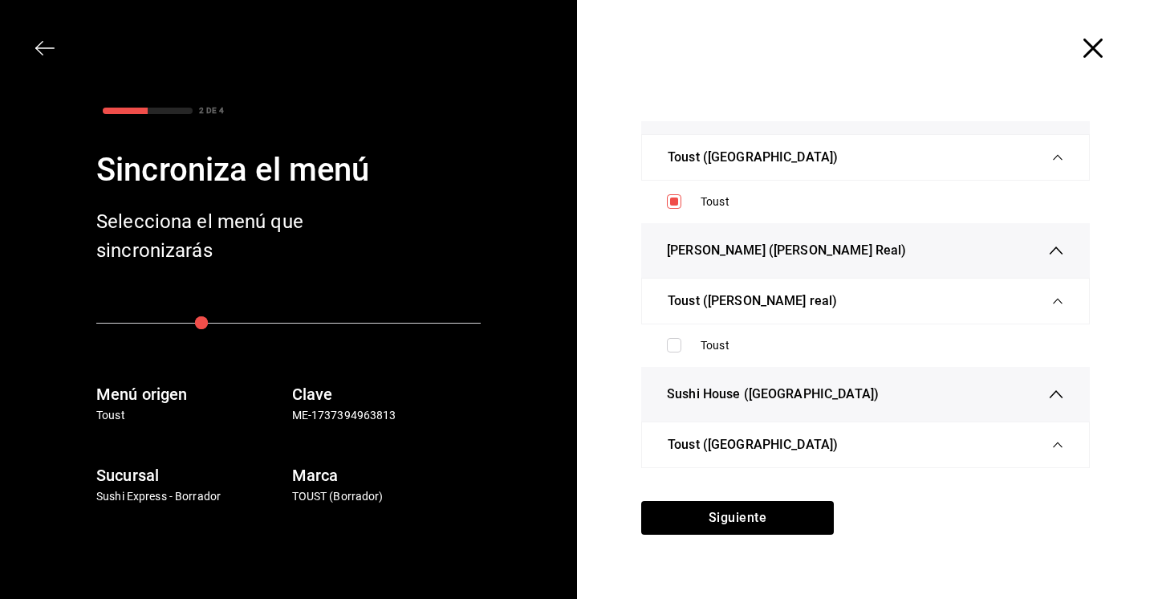
click at [782, 338] on div "Toust" at bounding box center [865, 346] width 423 height 30
checkbox input "true"
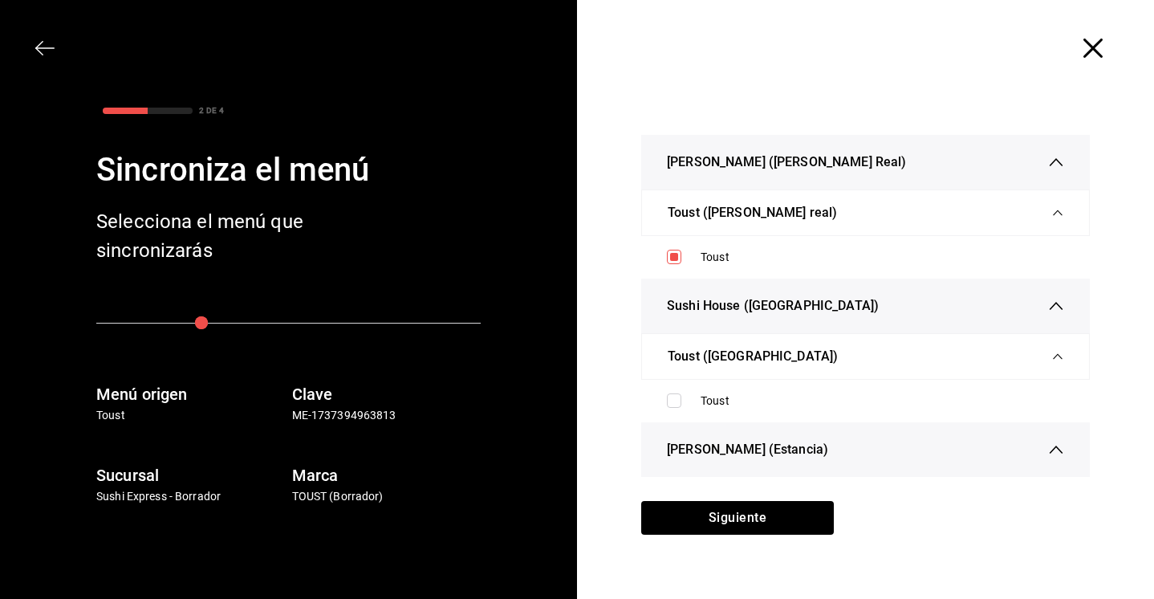
scroll to position [562, 0]
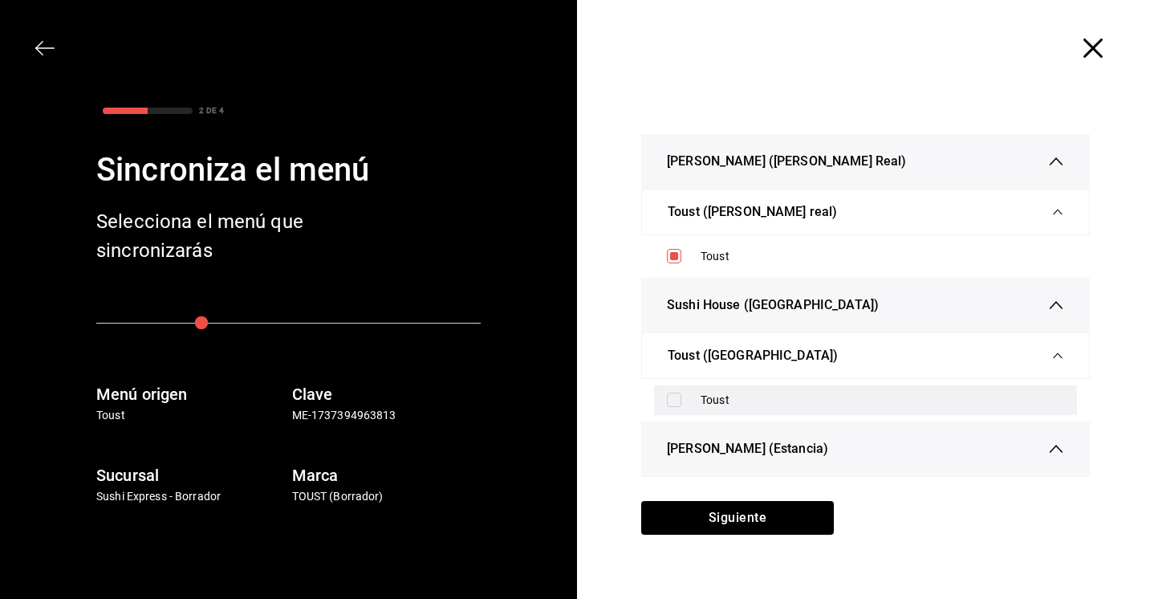
click at [679, 404] on input "checkbox" at bounding box center [674, 399] width 14 height 14
checkbox input "true"
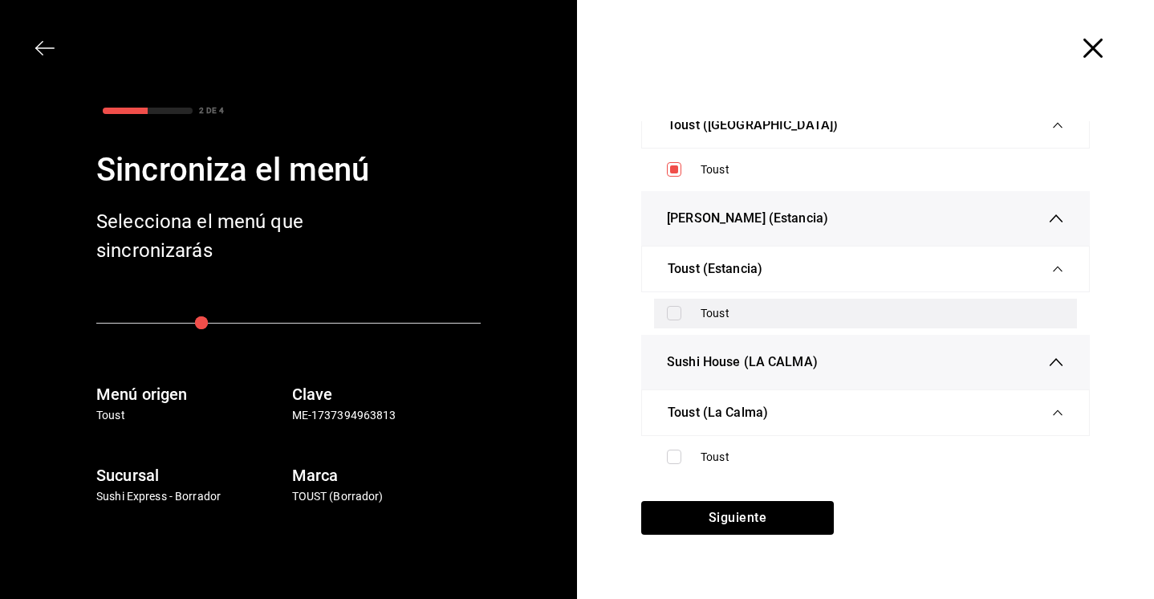
scroll to position [796, 0]
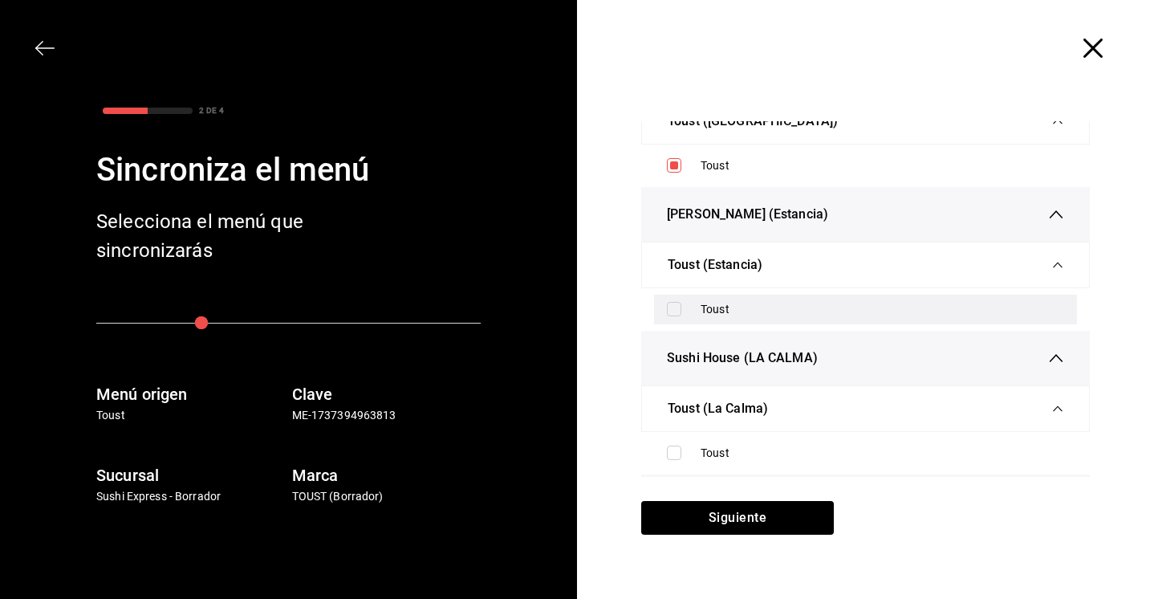
click at [673, 315] on input "checkbox" at bounding box center [674, 309] width 14 height 14
checkbox input "true"
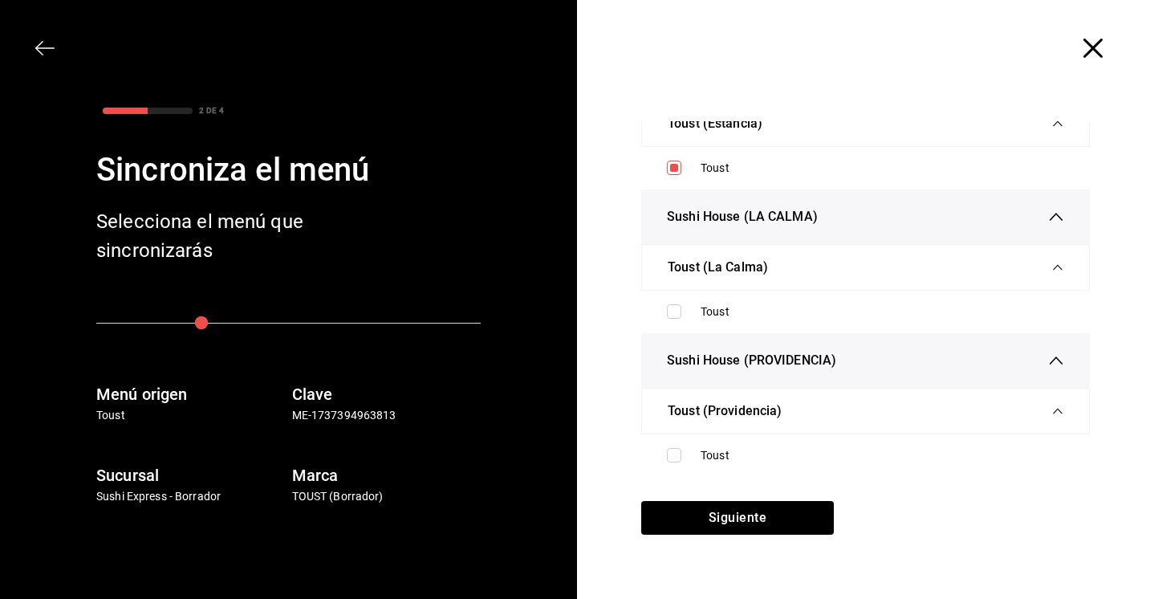
scroll to position [945, 0]
click at [666, 312] on div "Toust" at bounding box center [865, 312] width 423 height 30
checkbox input "true"
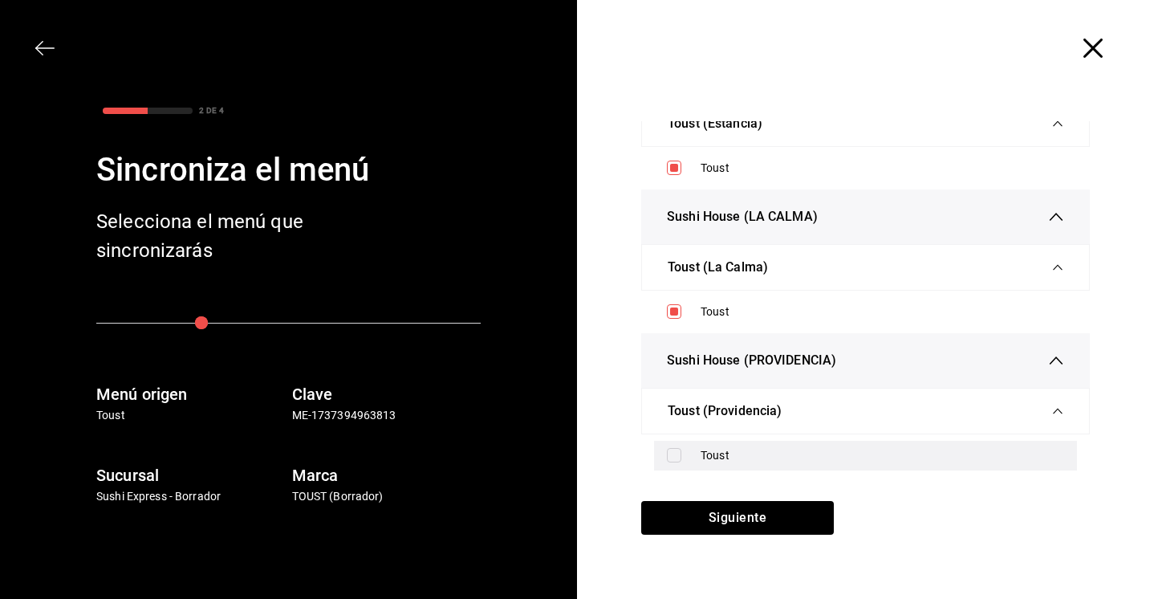
click at [673, 459] on input "checkbox" at bounding box center [674, 455] width 14 height 14
checkbox input "true"
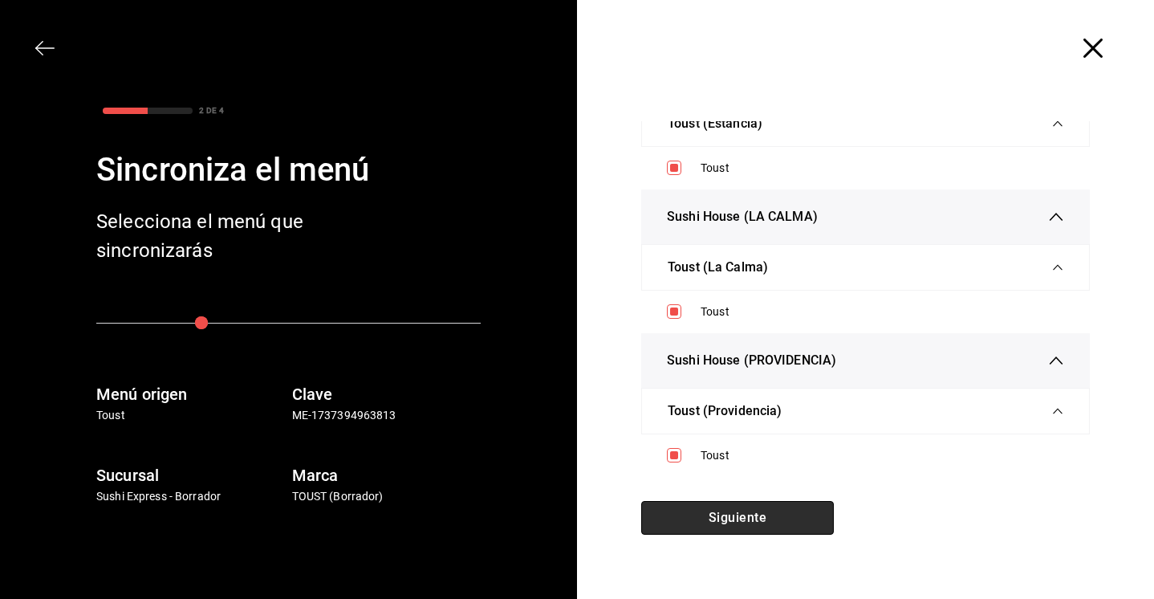
click at [742, 510] on button "Siguiente" at bounding box center [737, 518] width 193 height 34
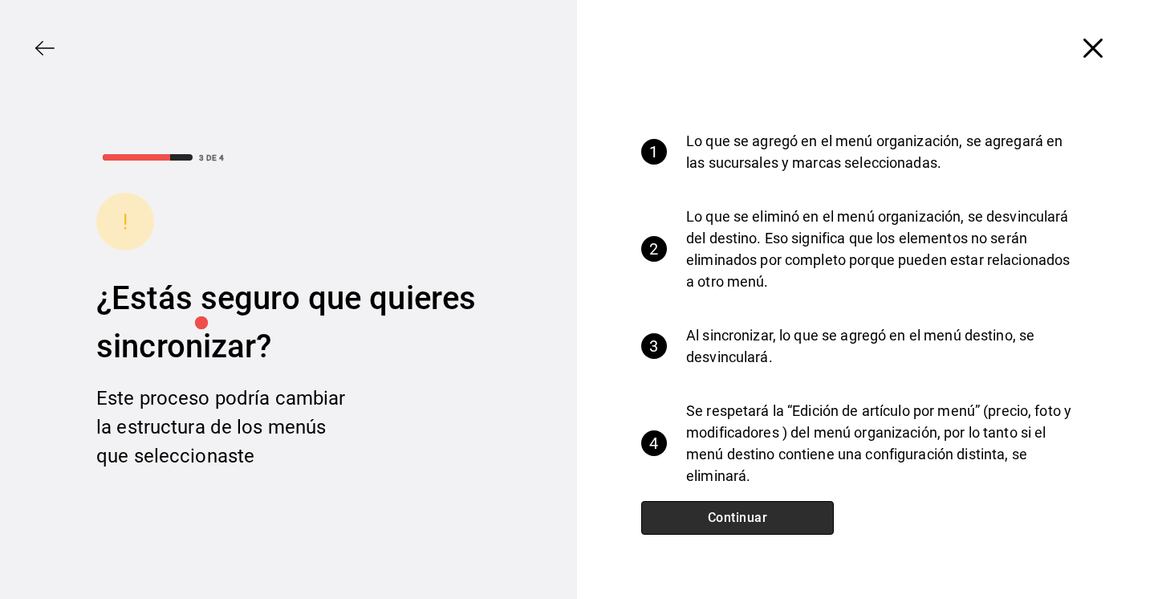
click at [773, 514] on button "Continuar" at bounding box center [737, 518] width 193 height 34
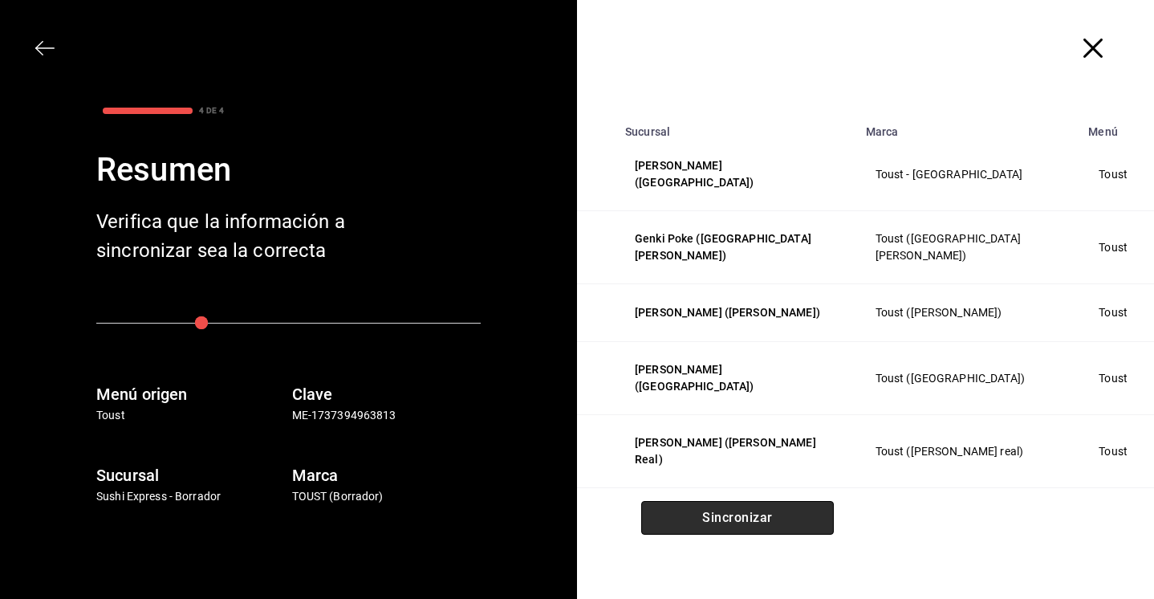
click at [773, 514] on button "Sincronizar" at bounding box center [737, 518] width 193 height 34
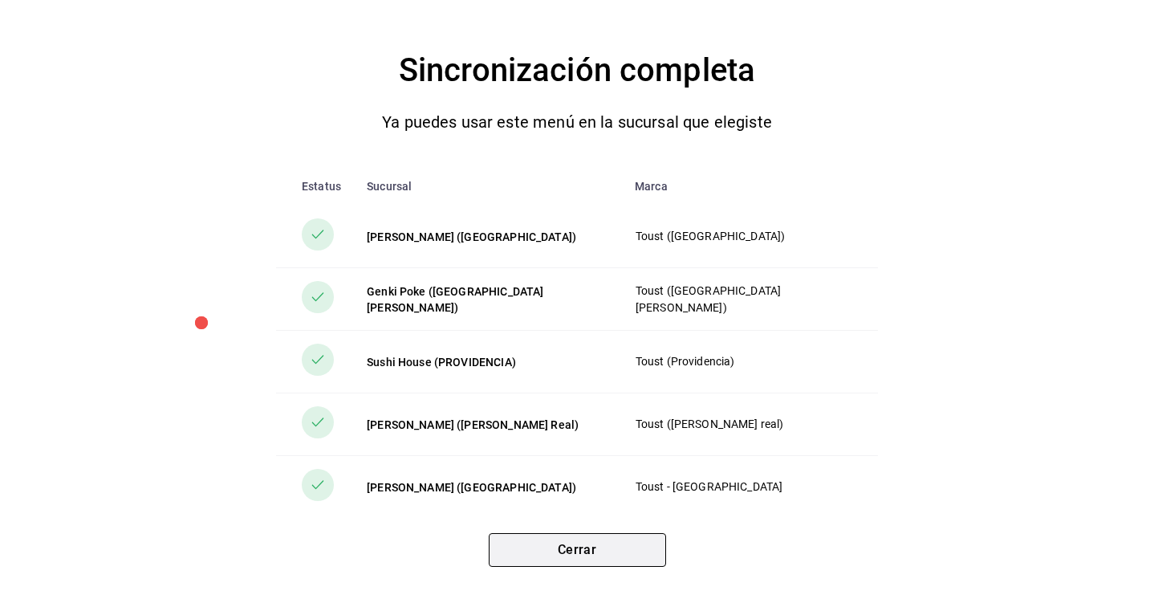
click at [581, 546] on button "Cerrar" at bounding box center [577, 550] width 177 height 34
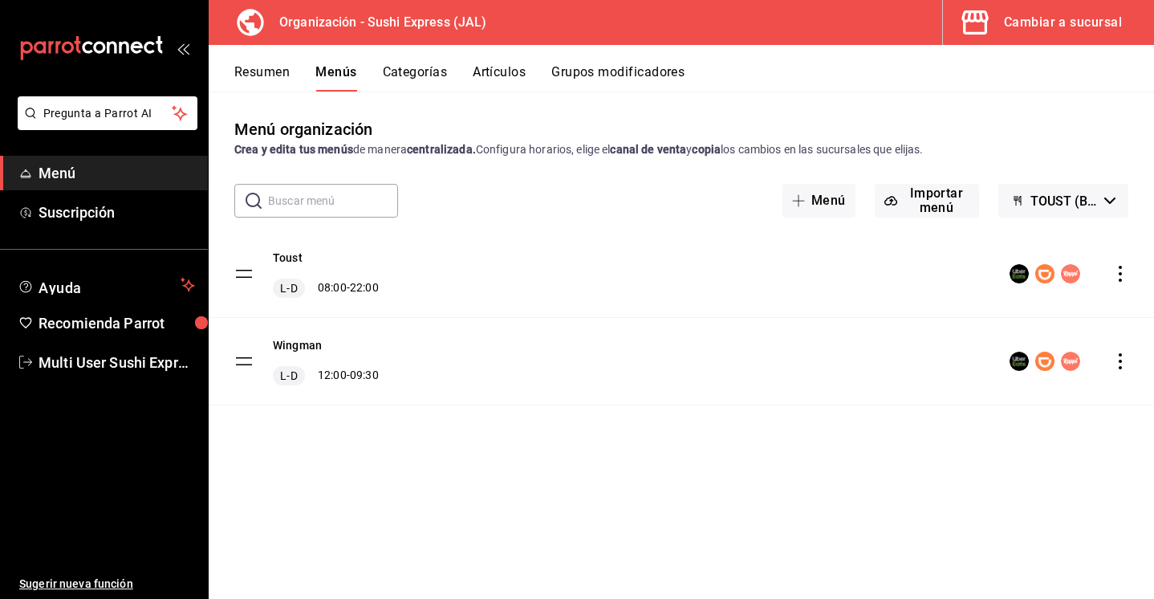
click at [285, 79] on button "Resumen" at bounding box center [261, 77] width 55 height 27
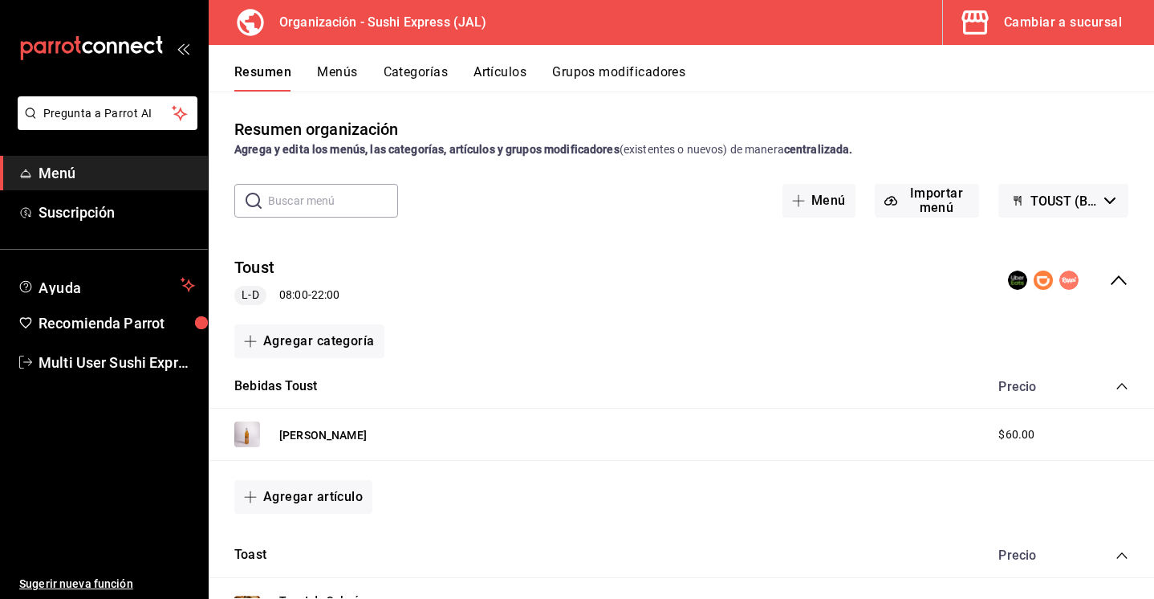
click at [1044, 203] on span "TOUST (Borrador)" at bounding box center [1063, 200] width 67 height 15
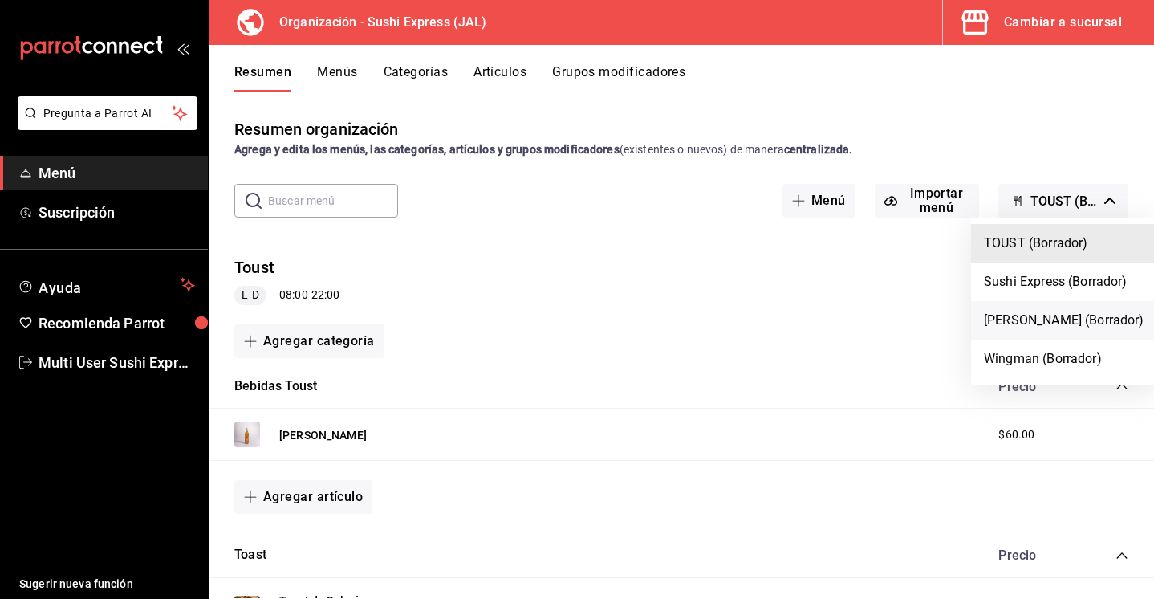
click at [1015, 316] on li "[PERSON_NAME] (Borrador)" at bounding box center [1064, 320] width 186 height 39
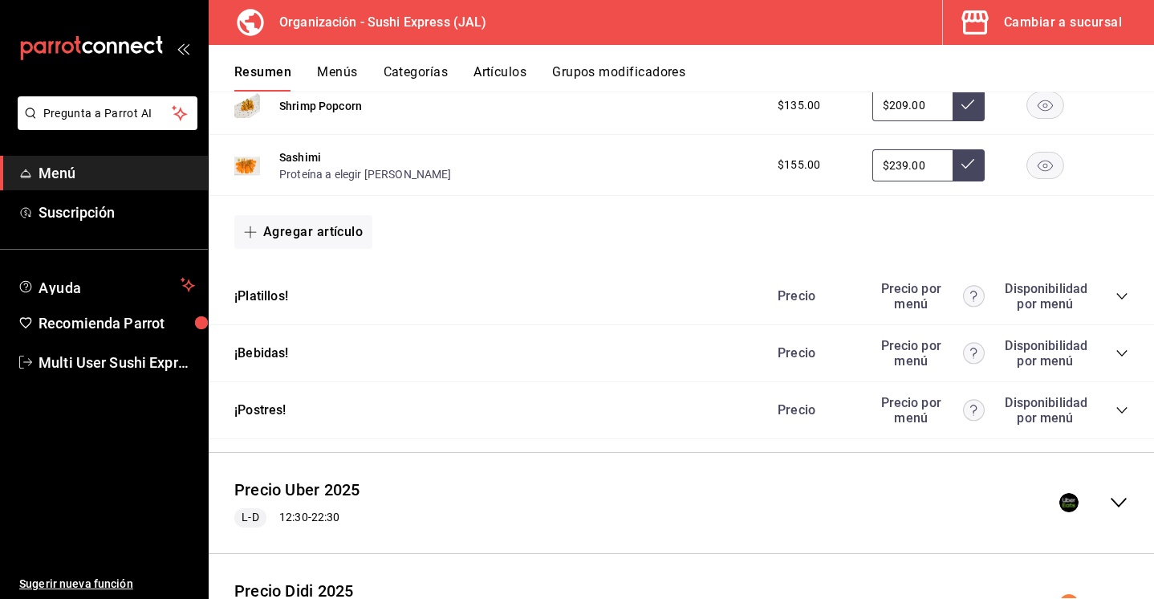
scroll to position [769, 0]
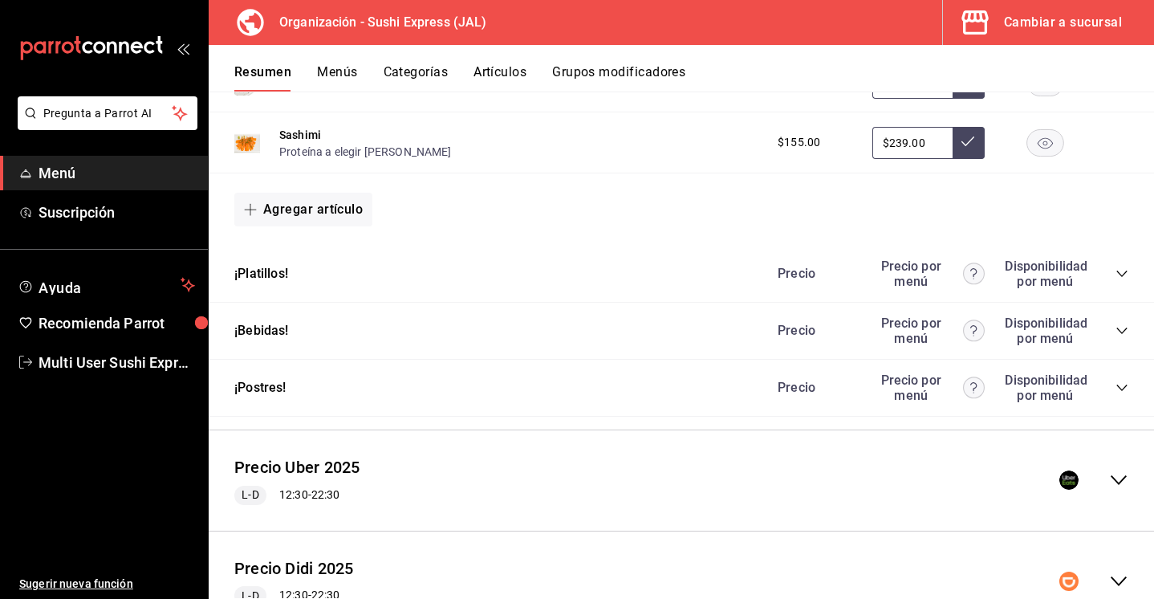
click at [1118, 280] on div "Precio Precio por menú Disponibilidad por menú" at bounding box center [945, 273] width 367 height 30
click at [1119, 488] on icon "collapse-menu-row" at bounding box center [1118, 479] width 19 height 19
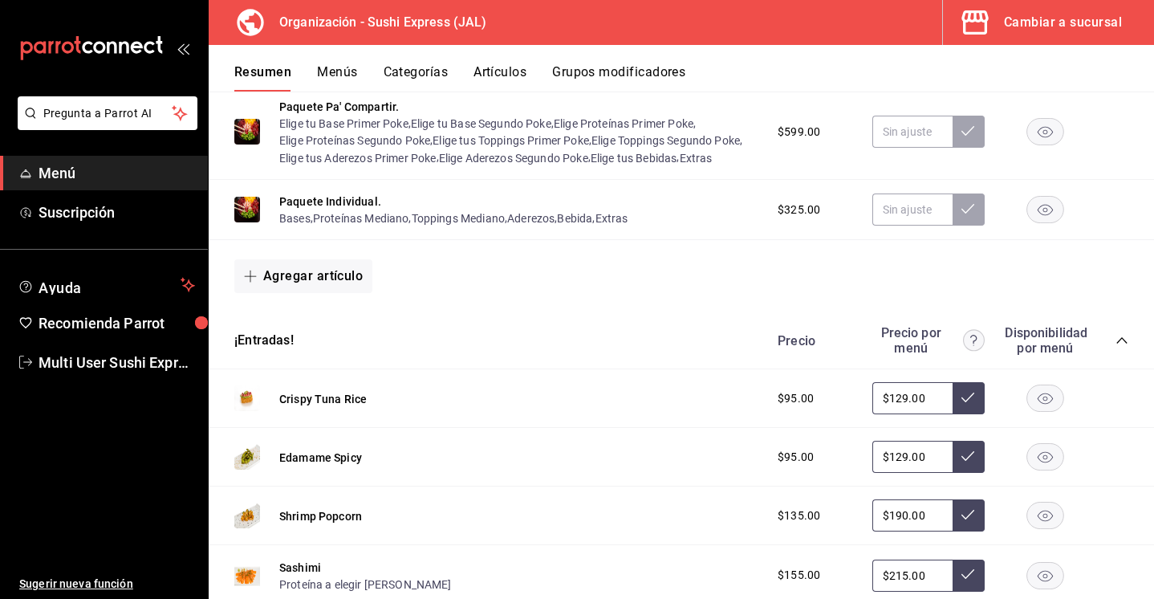
scroll to position [1754, 0]
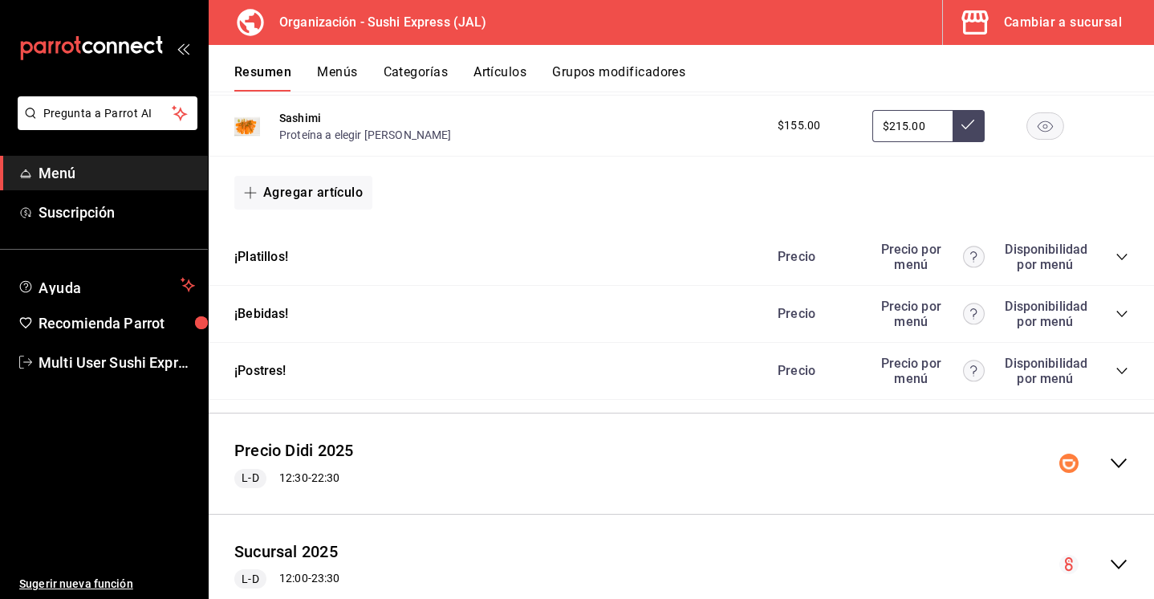
click at [1120, 257] on icon "collapse-category-row" at bounding box center [1122, 256] width 13 height 13
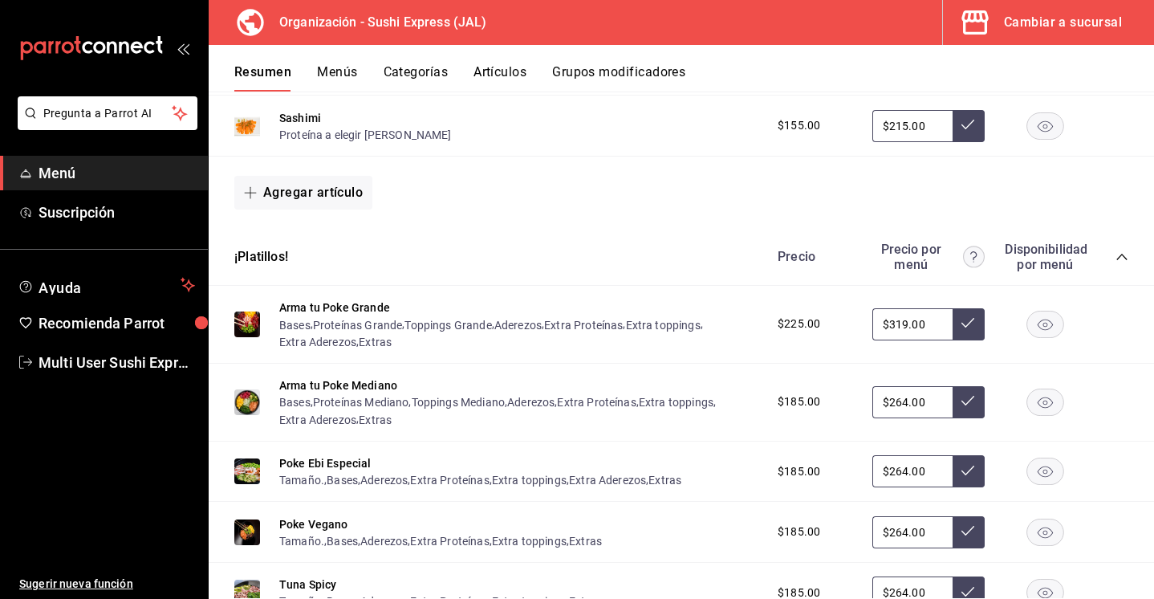
scroll to position [1757, 0]
